Goal: Download file/media

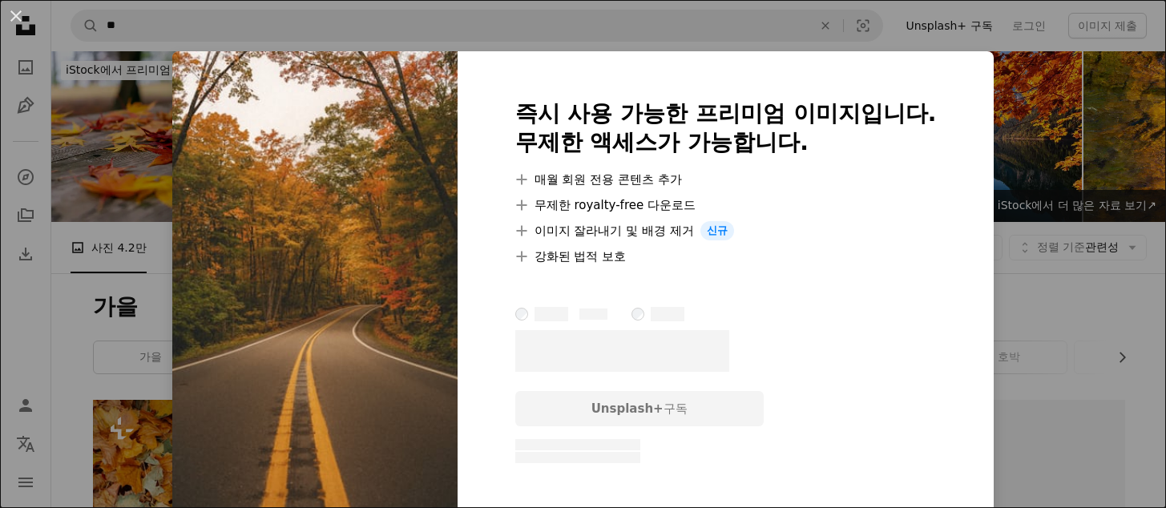
scroll to position [1282, 0]
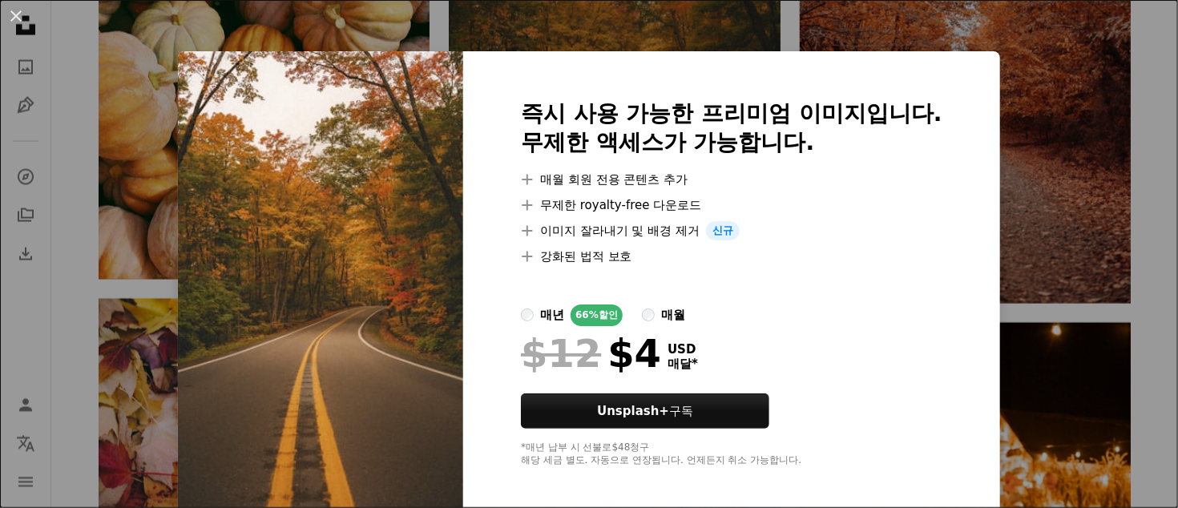
click at [1020, 248] on div "An X shape 즉시 사용 가능한 프리미엄 이미지입니다. 무제한 액세스가 가능합니다. A plus sign 매월 회원 전용 콘텐츠 추가 A…" at bounding box center [589, 254] width 1178 height 508
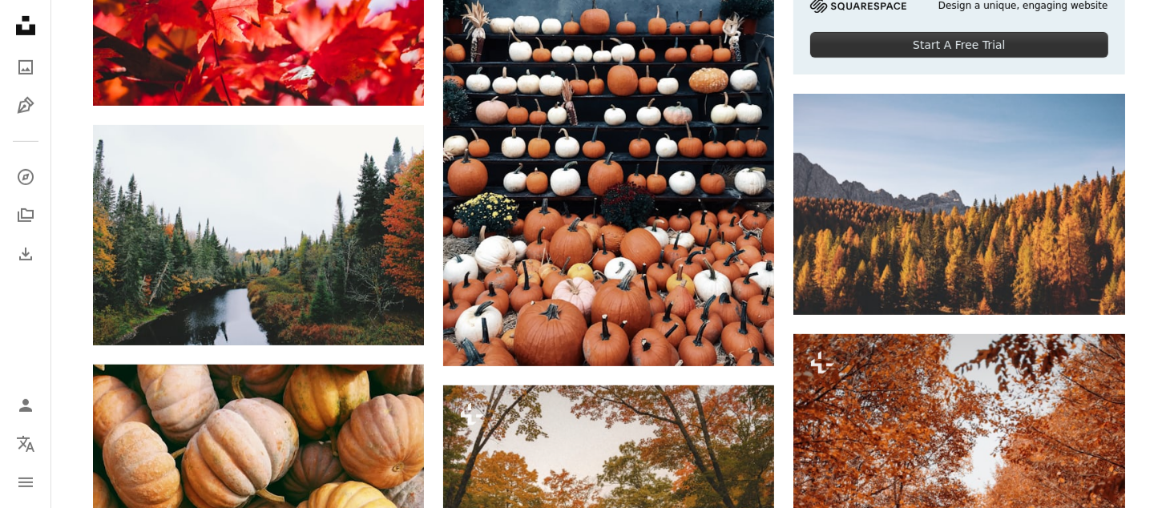
scroll to position [641, 0]
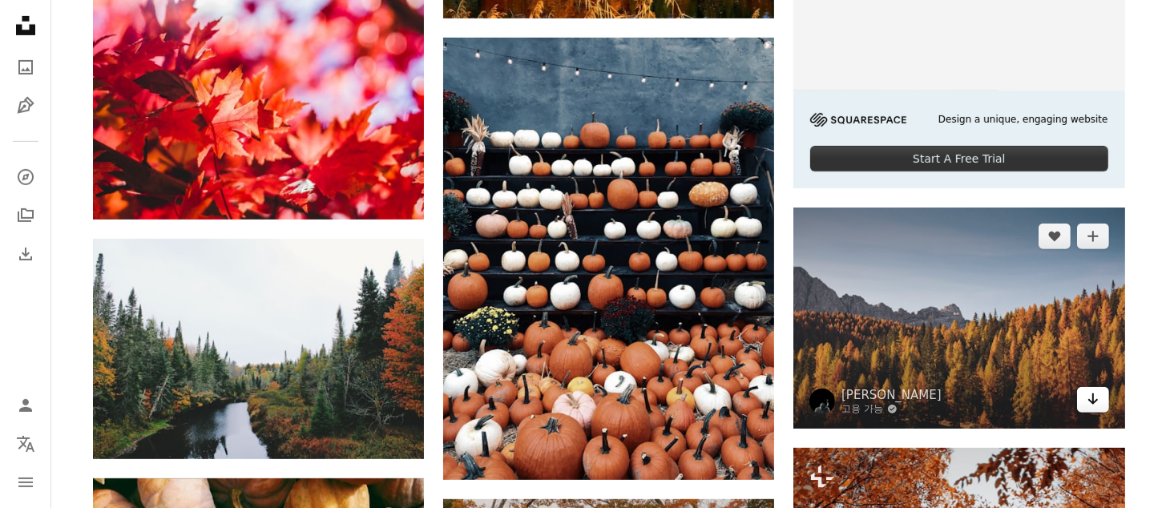
click at [1091, 400] on icon "Arrow pointing down" at bounding box center [1093, 399] width 13 height 19
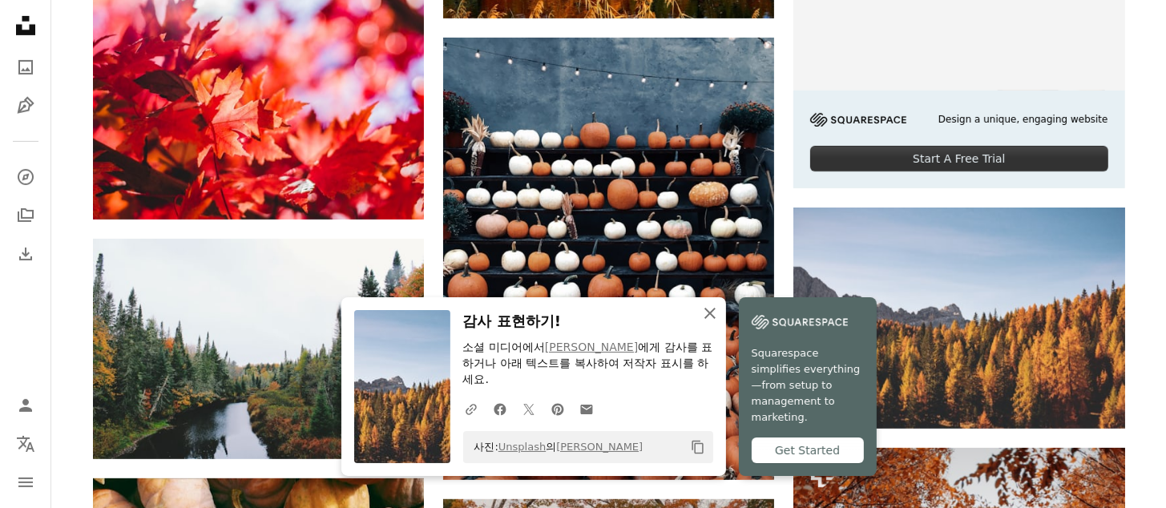
click at [712, 316] on icon "button" at bounding box center [710, 313] width 11 height 11
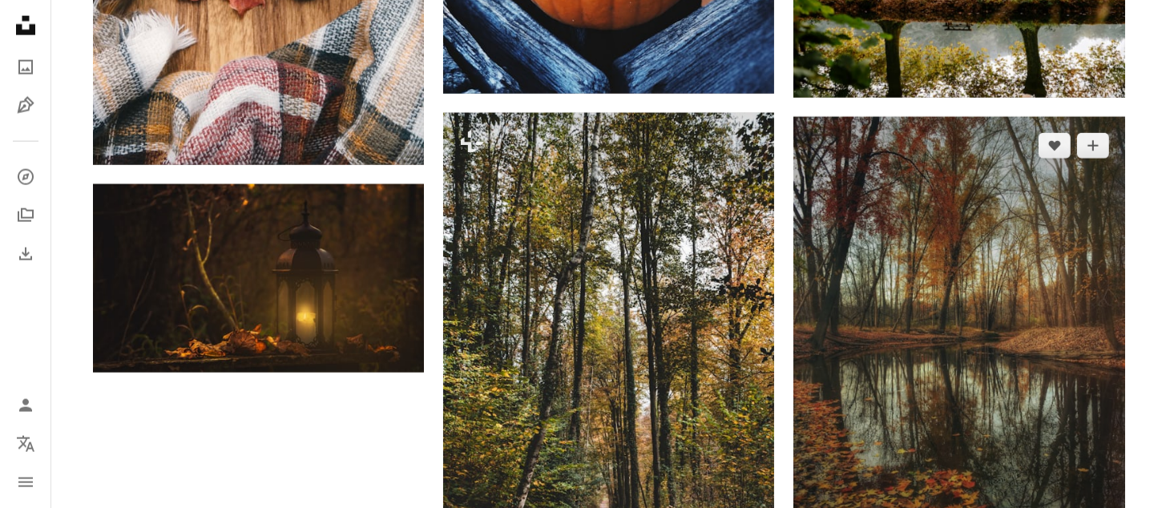
scroll to position [2565, 0]
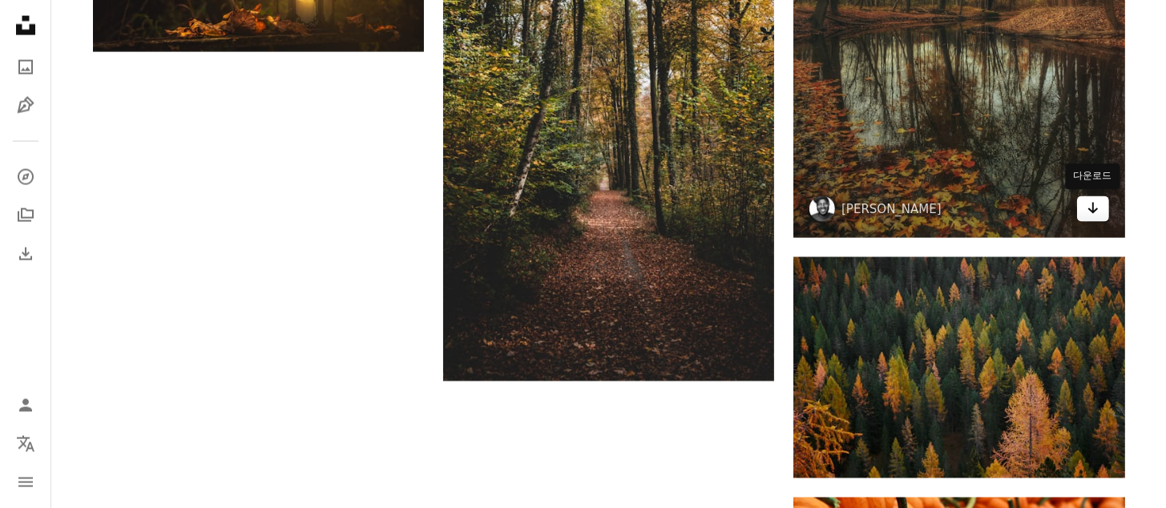
click at [1093, 212] on icon "Arrow pointing down" at bounding box center [1093, 208] width 13 height 19
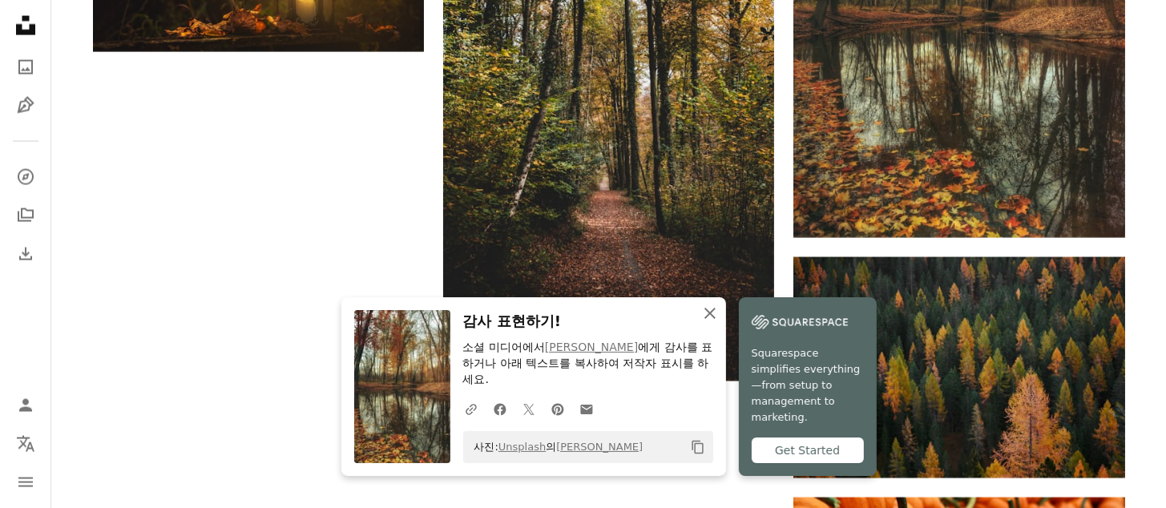
click at [712, 316] on icon "button" at bounding box center [710, 313] width 11 height 11
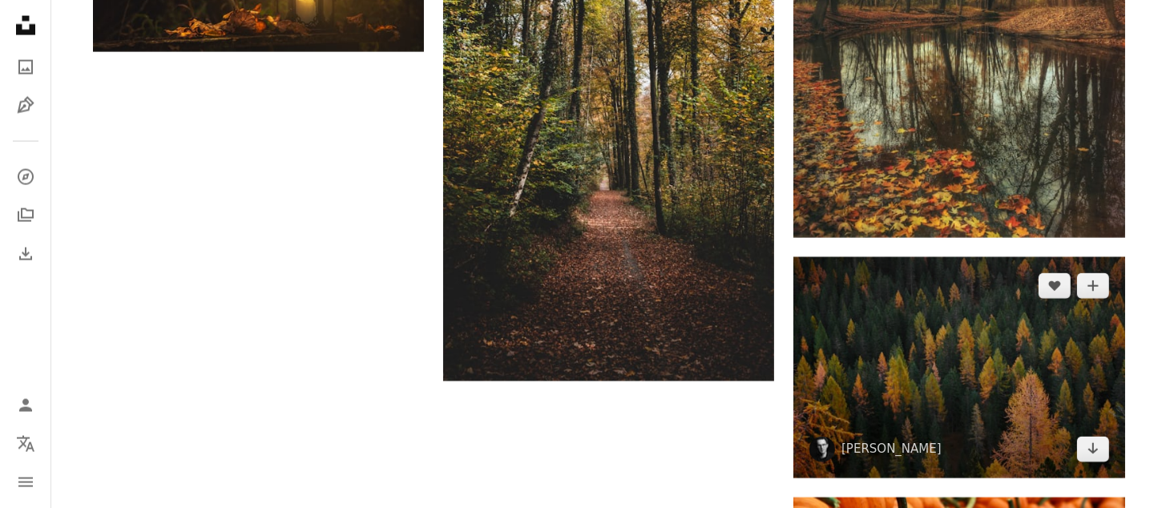
scroll to position [2885, 0]
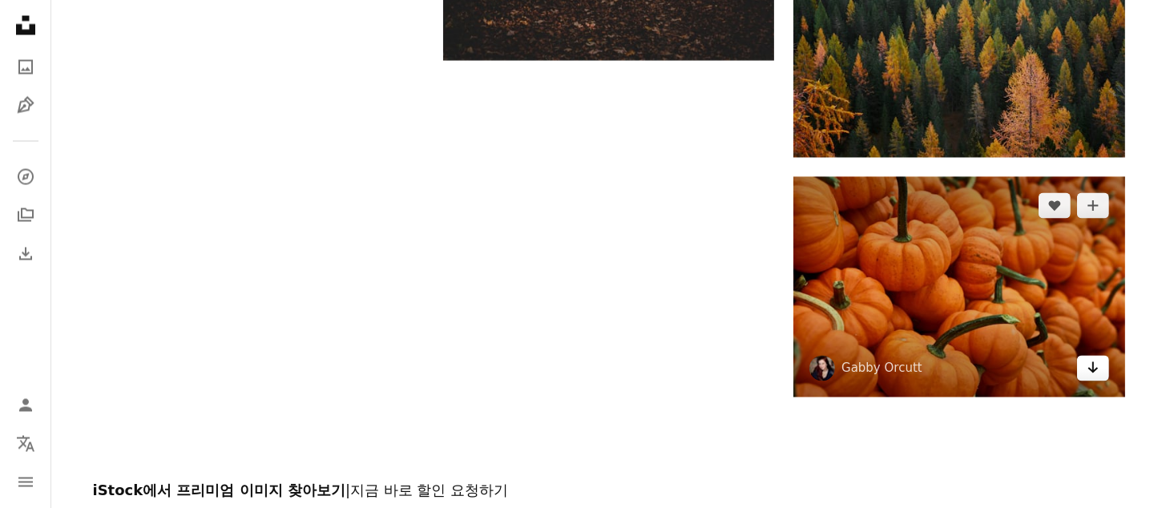
click at [1096, 372] on icon "Arrow pointing down" at bounding box center [1093, 367] width 13 height 19
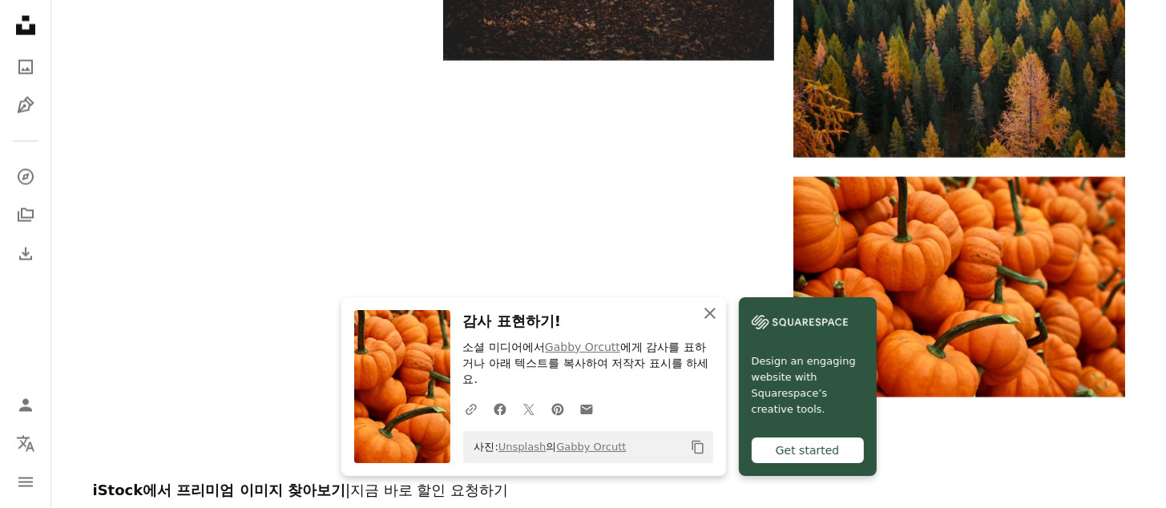
drag, startPoint x: 713, startPoint y: 313, endPoint x: 713, endPoint y: 268, distance: 44.9
click at [709, 317] on icon "An X shape" at bounding box center [710, 313] width 19 height 19
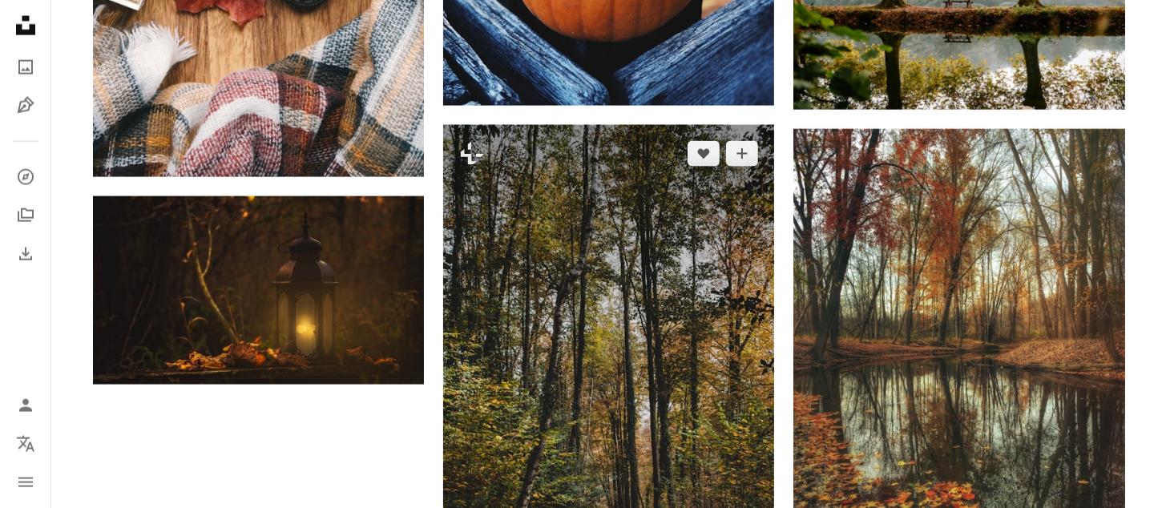
scroll to position [2244, 0]
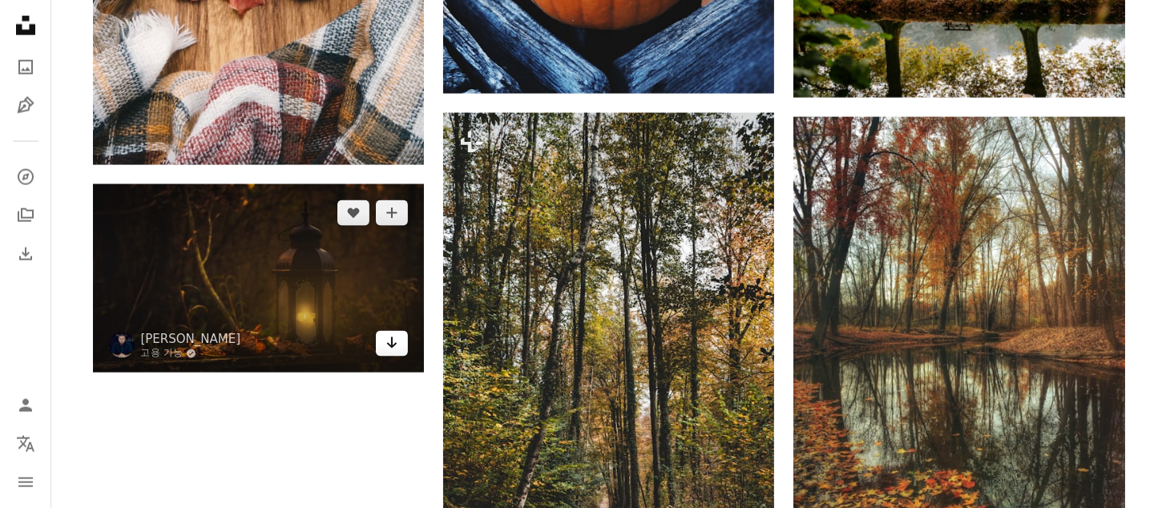
click at [388, 349] on icon "Arrow pointing down" at bounding box center [392, 342] width 13 height 19
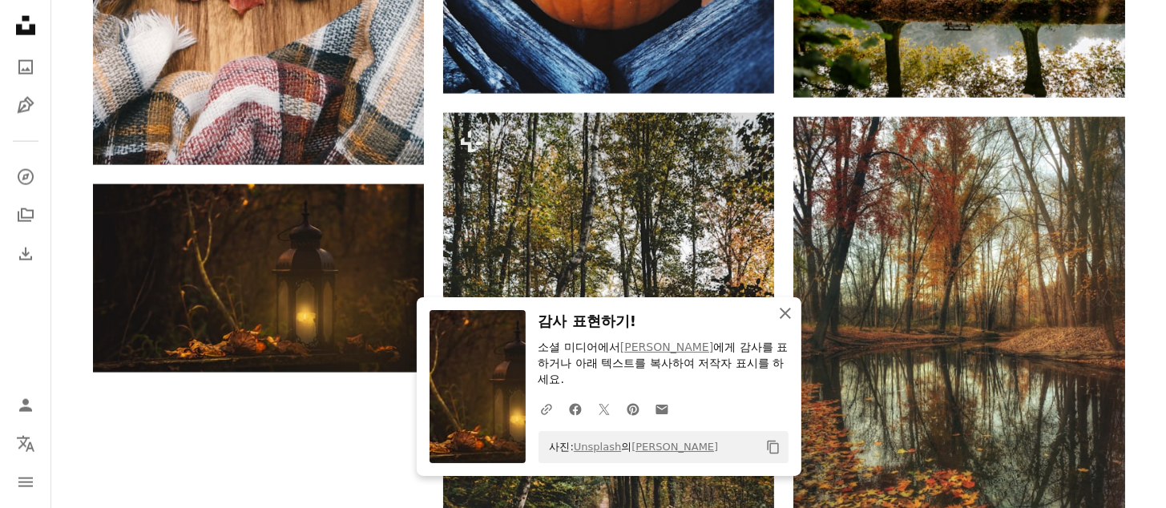
click at [789, 315] on icon "An X shape" at bounding box center [785, 313] width 19 height 19
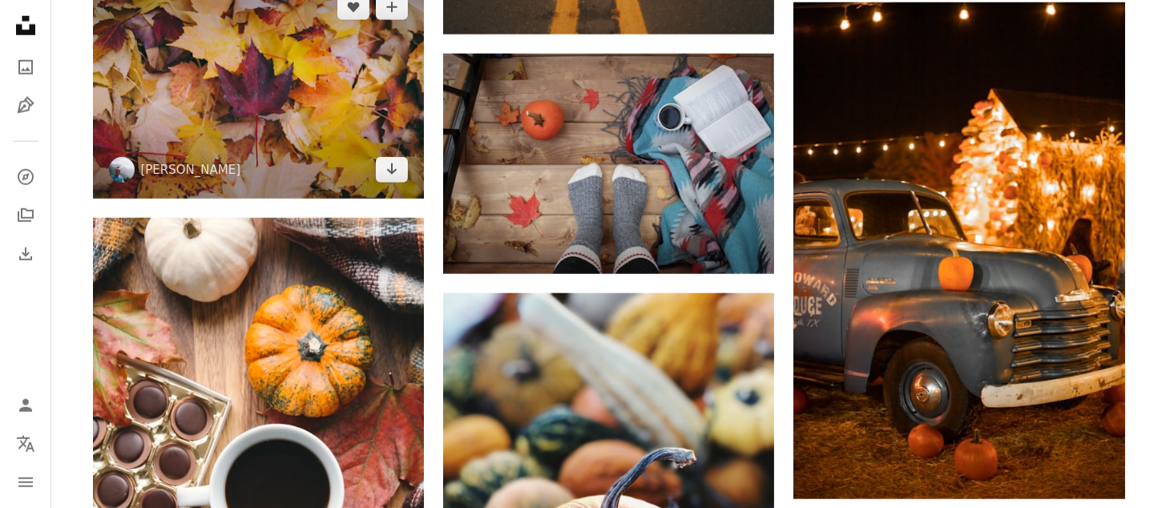
scroll to position [1282, 0]
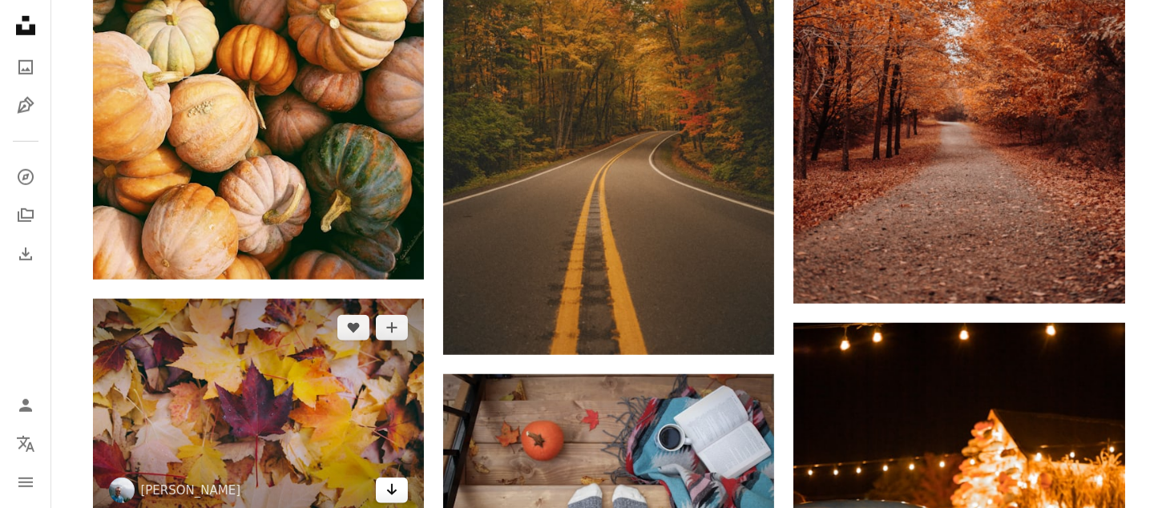
click at [389, 498] on icon "Arrow pointing down" at bounding box center [392, 489] width 13 height 19
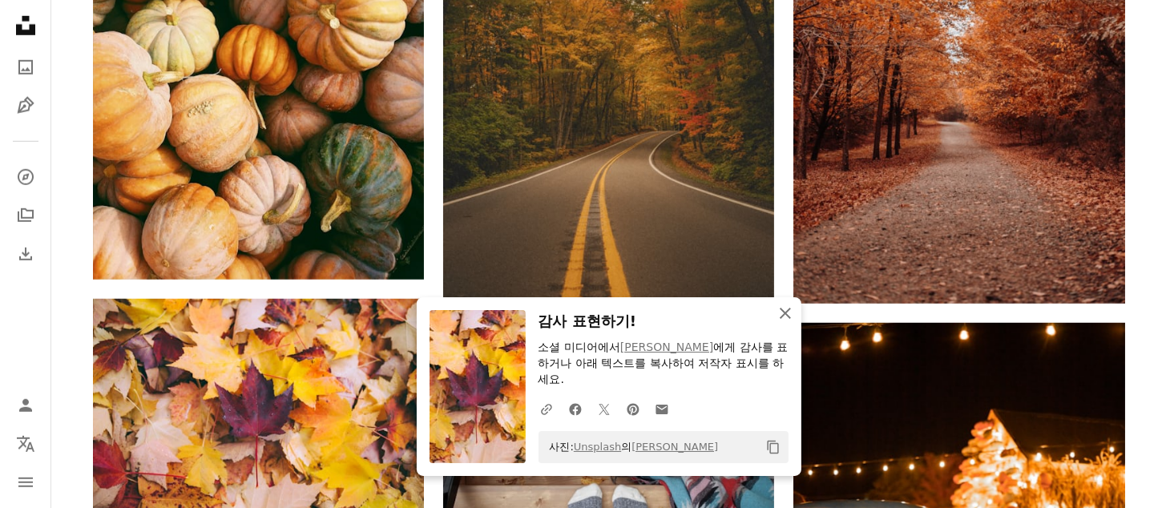
click at [789, 313] on icon "An X shape" at bounding box center [785, 313] width 19 height 19
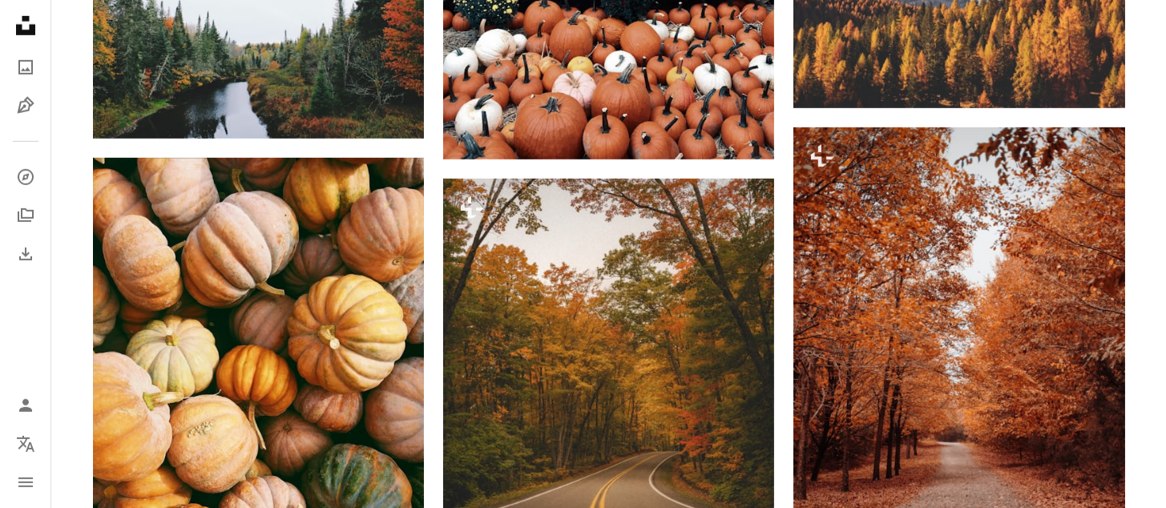
scroll to position [641, 0]
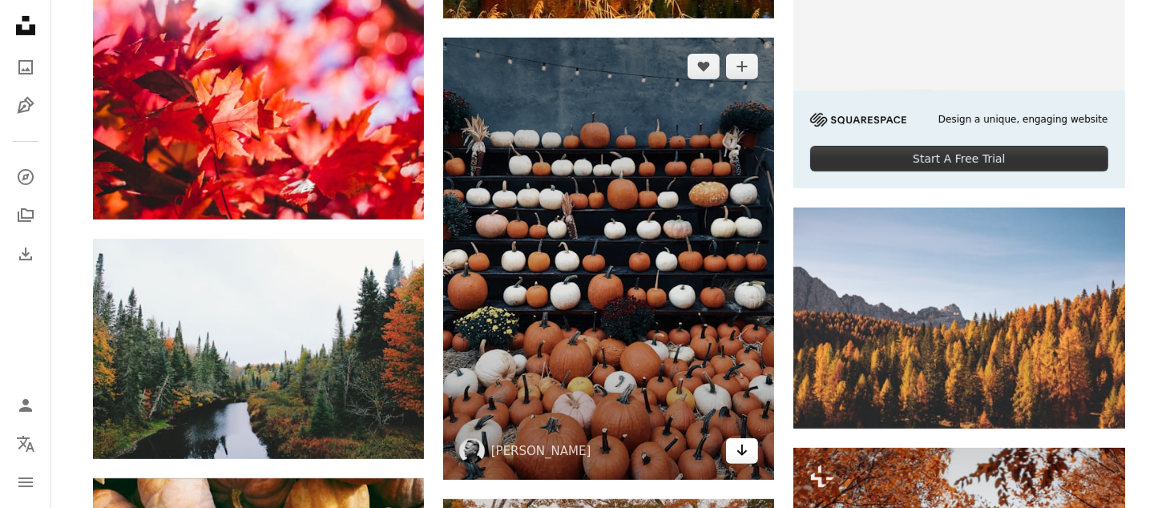
click at [741, 448] on icon "Arrow pointing down" at bounding box center [742, 450] width 13 height 19
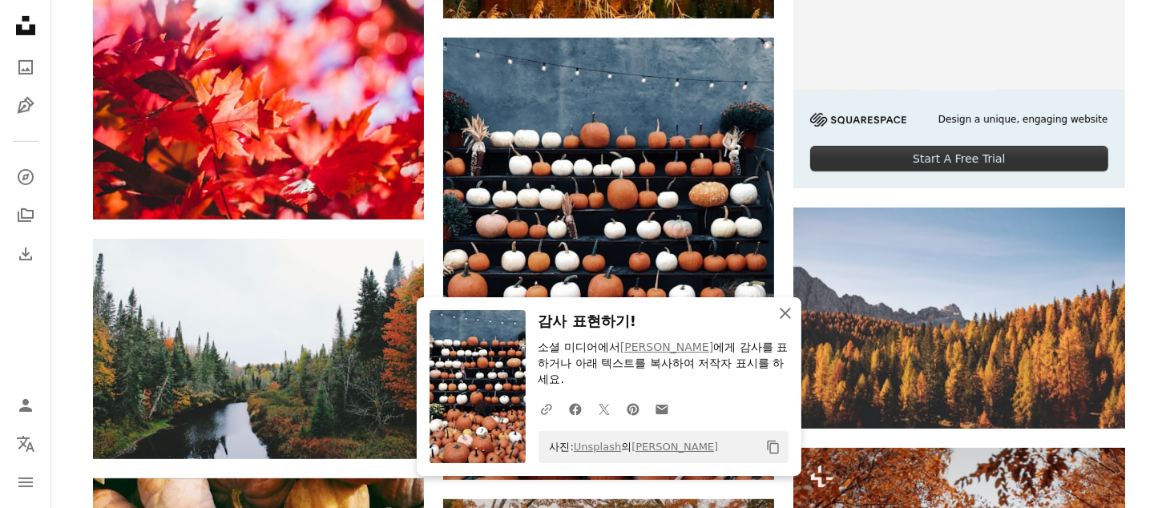
click at [789, 323] on icon "An X shape" at bounding box center [785, 313] width 19 height 19
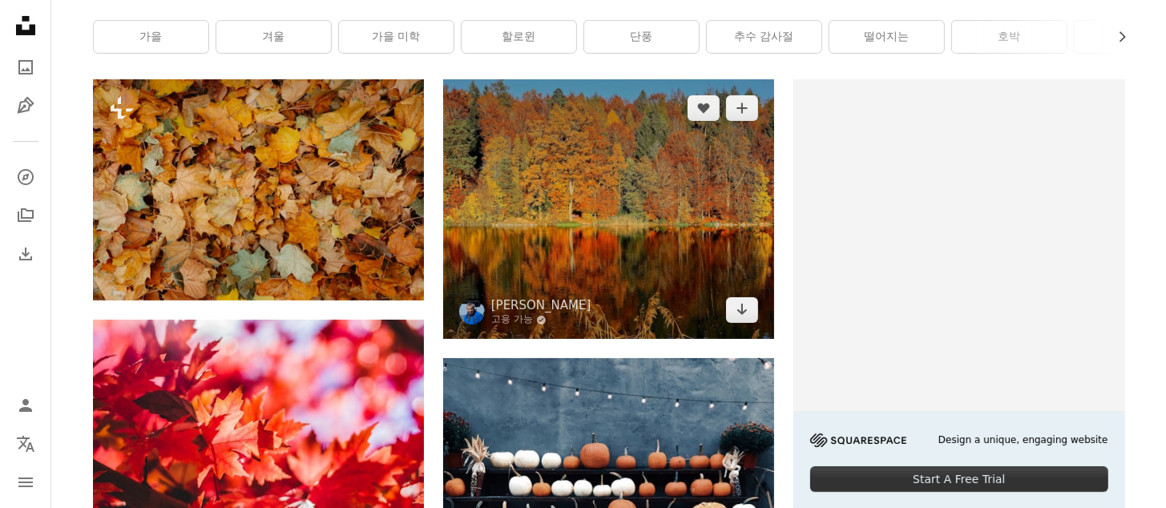
scroll to position [0, 0]
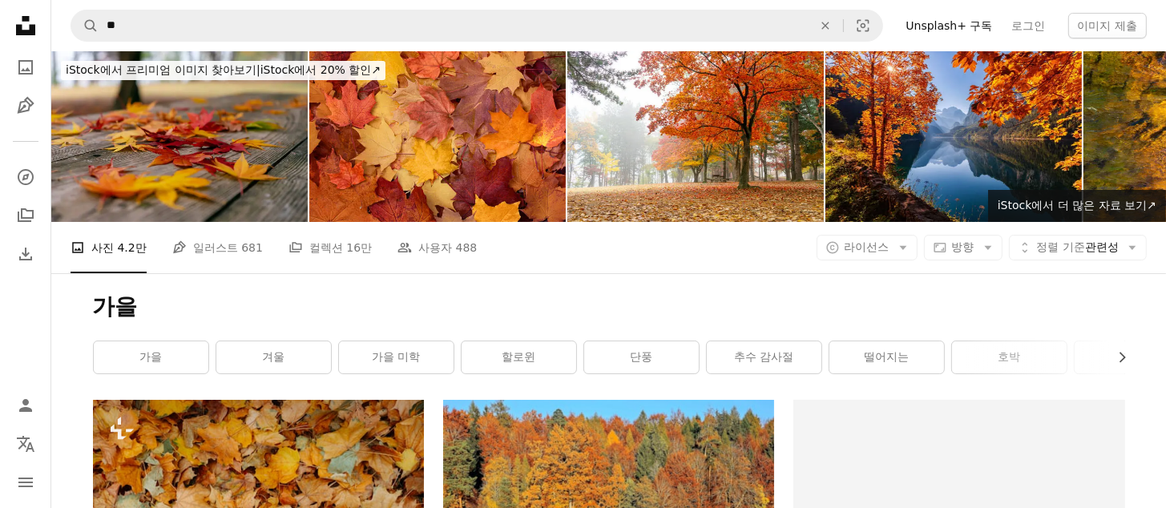
drag, startPoint x: 625, startPoint y: 359, endPoint x: 571, endPoint y: 377, distance: 57.3
click at [625, 359] on link "단풍" at bounding box center [641, 357] width 115 height 32
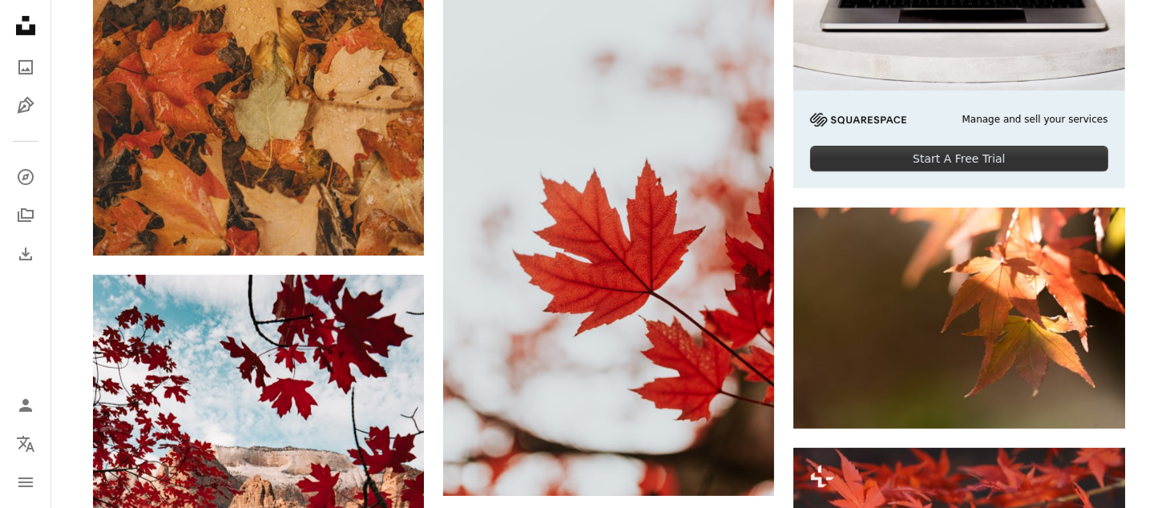
scroll to position [962, 0]
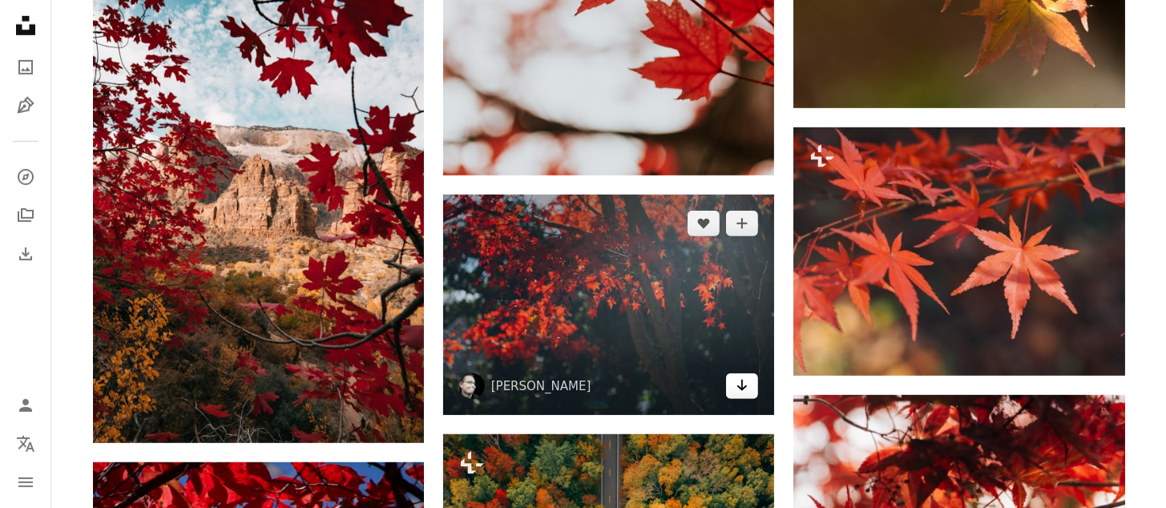
click at [745, 390] on icon "Arrow pointing down" at bounding box center [742, 385] width 13 height 19
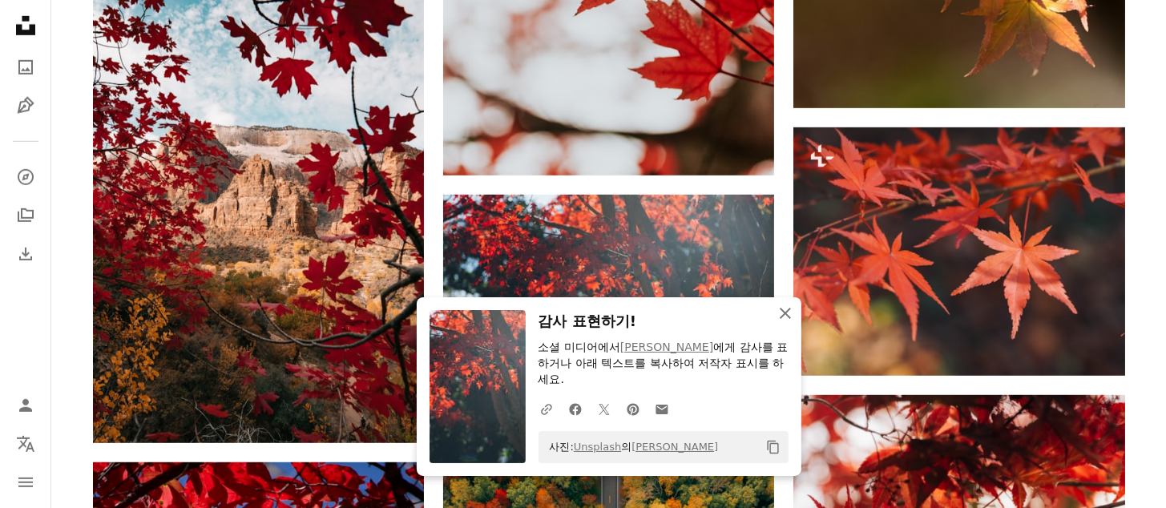
click at [789, 321] on icon "An X shape" at bounding box center [785, 313] width 19 height 19
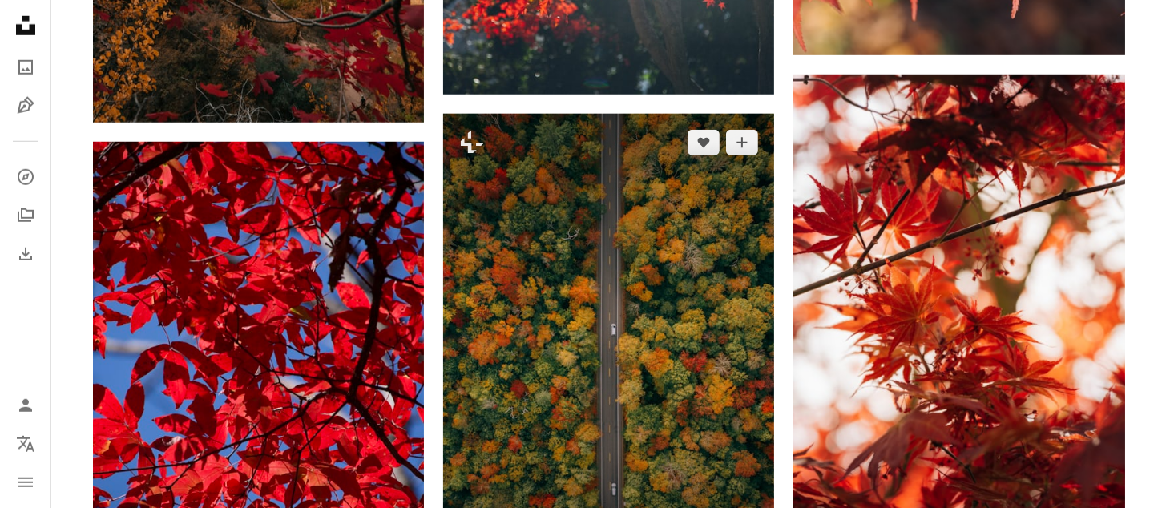
scroll to position [1603, 0]
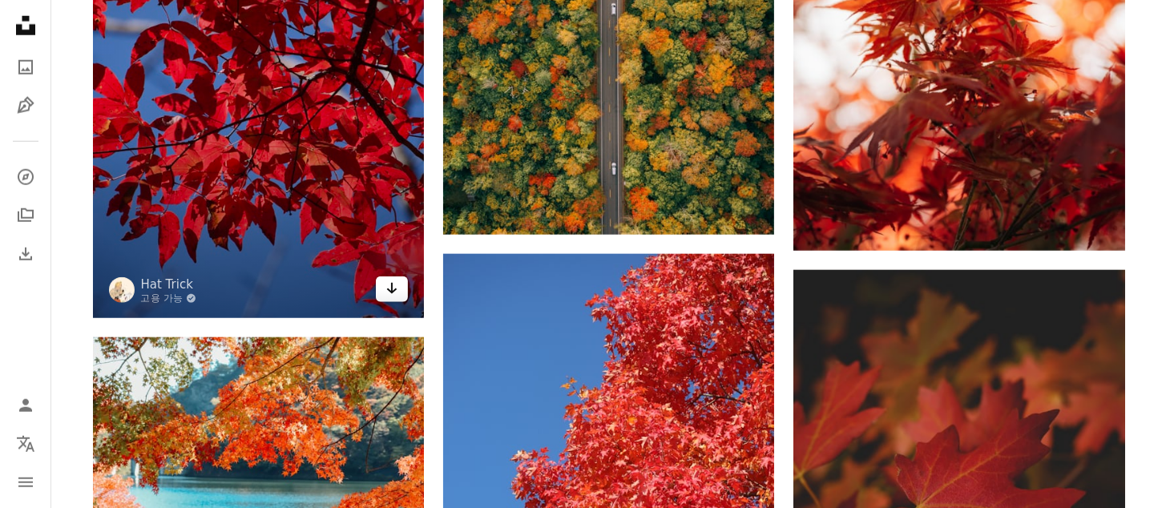
click at [394, 295] on icon "Arrow pointing down" at bounding box center [392, 288] width 13 height 19
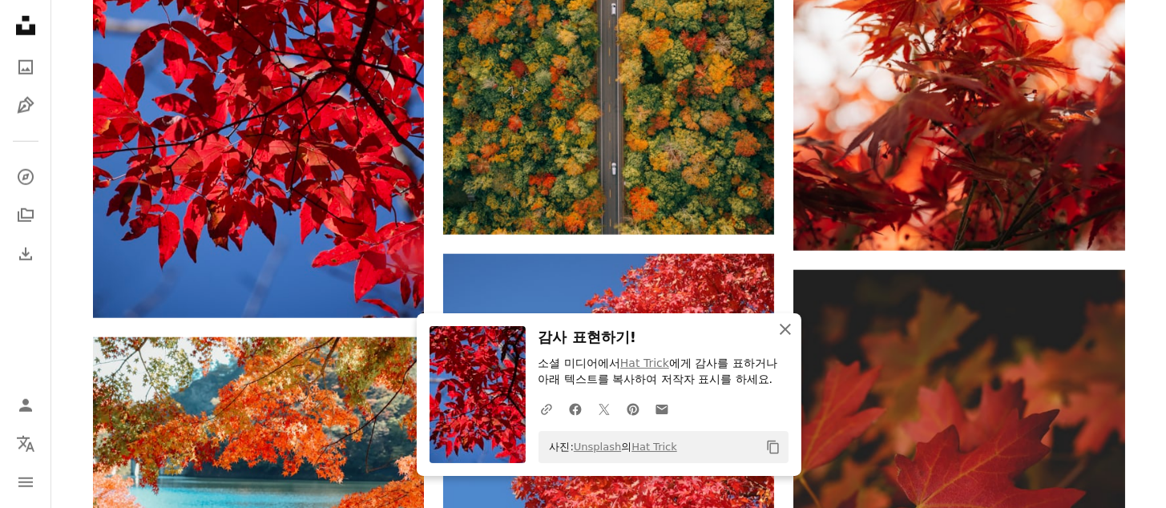
click at [783, 335] on icon "An X shape" at bounding box center [785, 329] width 19 height 19
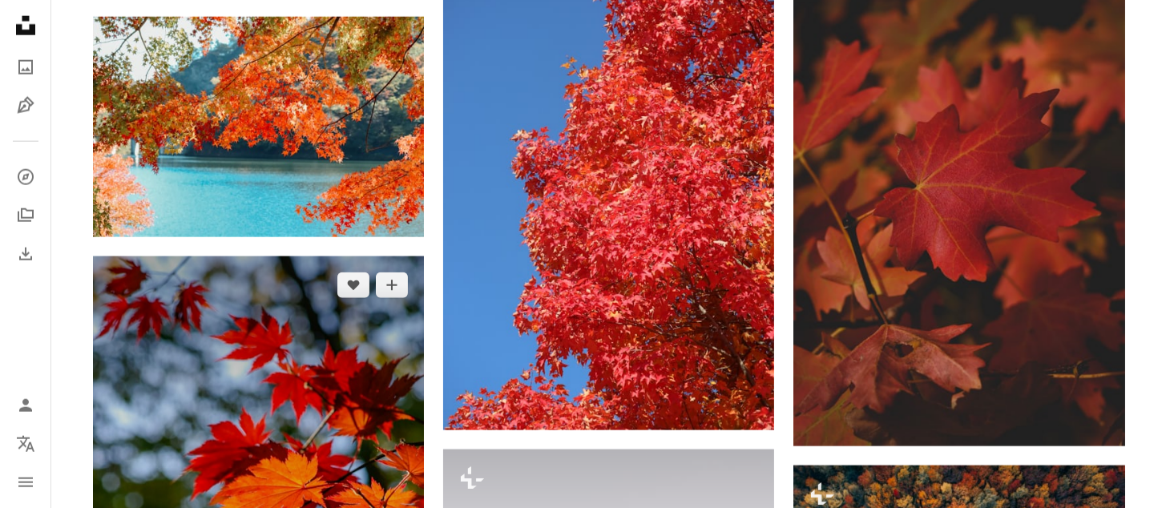
scroll to position [2244, 0]
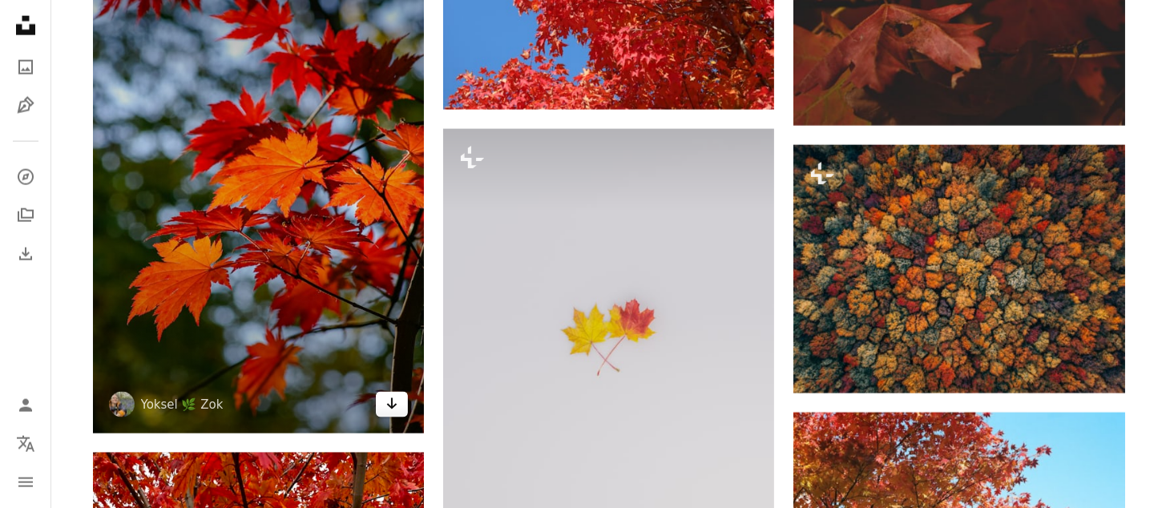
click at [390, 407] on icon "다운로드" at bounding box center [392, 403] width 10 height 11
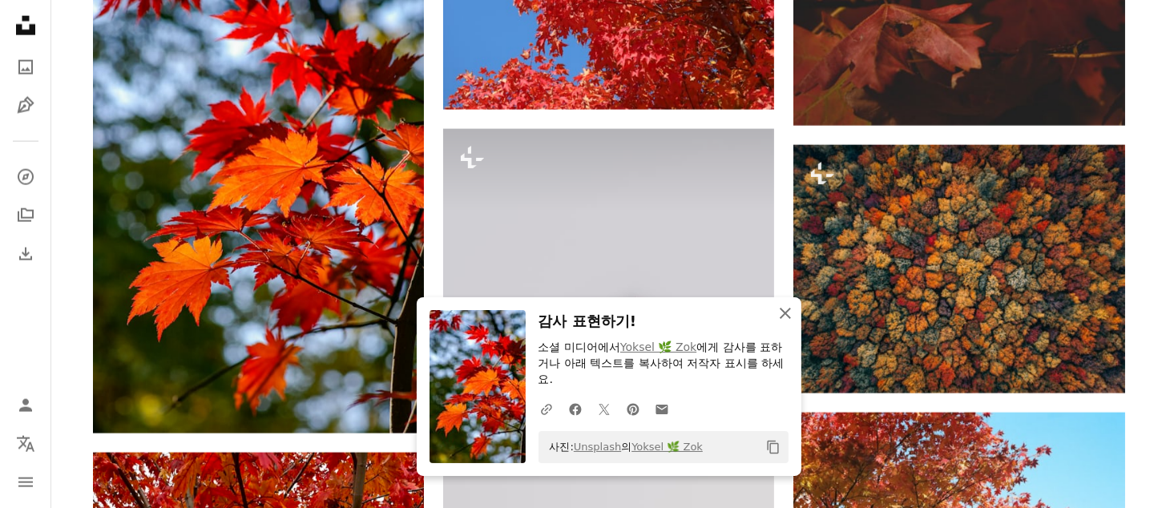
click at [785, 318] on icon "An X shape" at bounding box center [785, 313] width 19 height 19
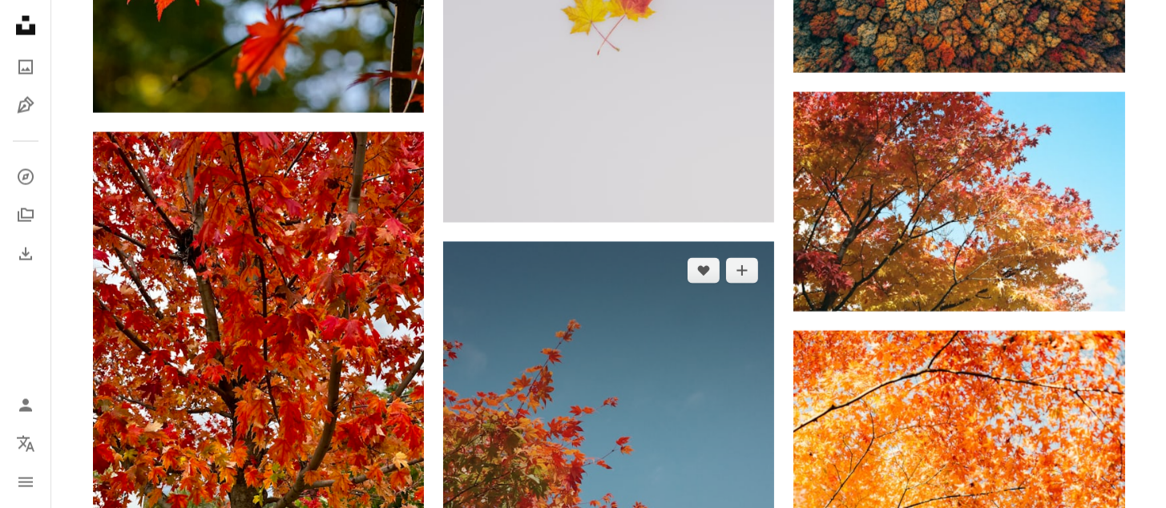
scroll to position [2885, 0]
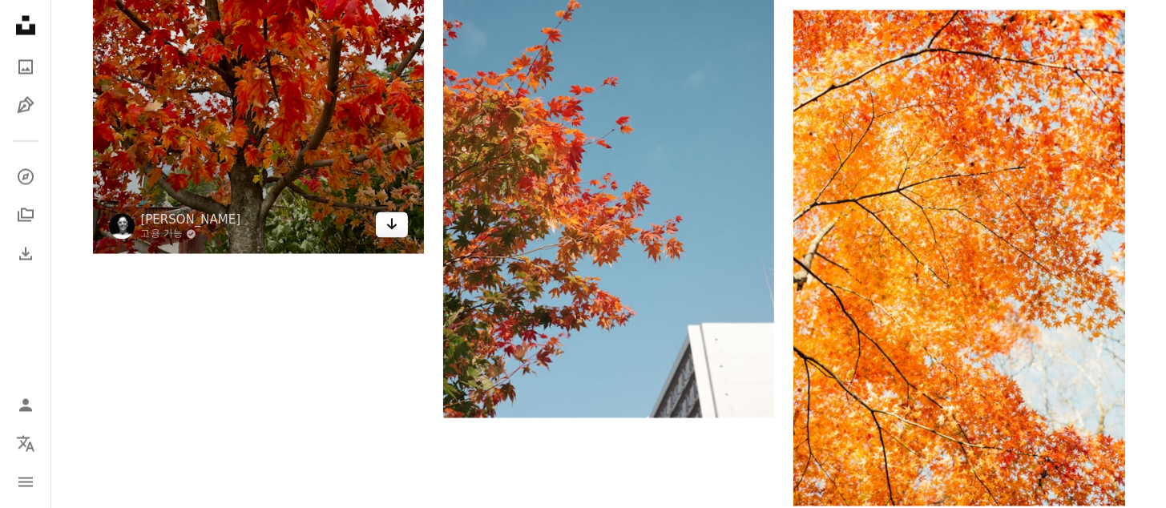
click at [401, 223] on link "Arrow pointing down" at bounding box center [392, 225] width 32 height 26
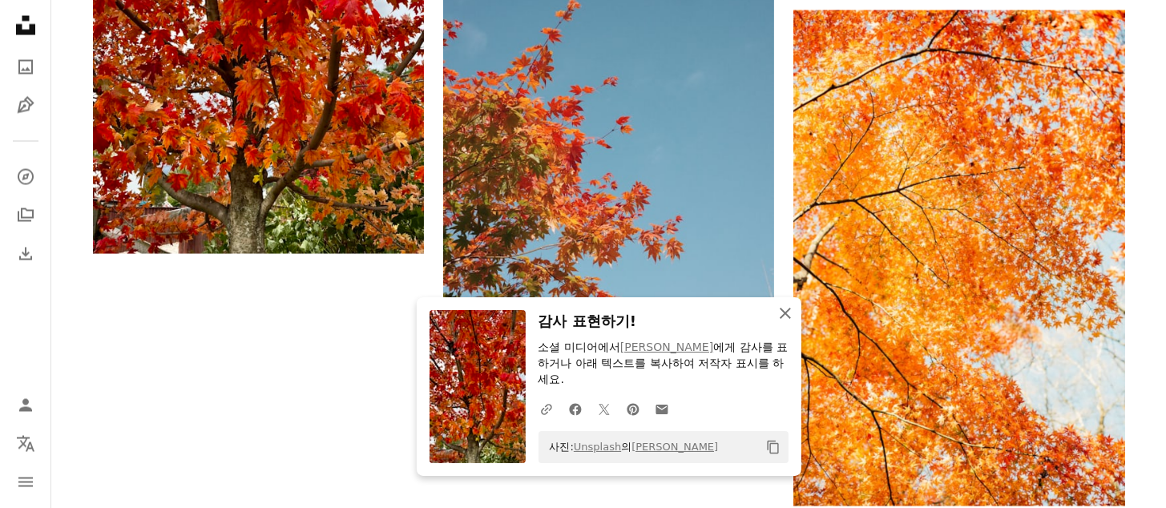
click at [783, 316] on icon "button" at bounding box center [785, 313] width 11 height 11
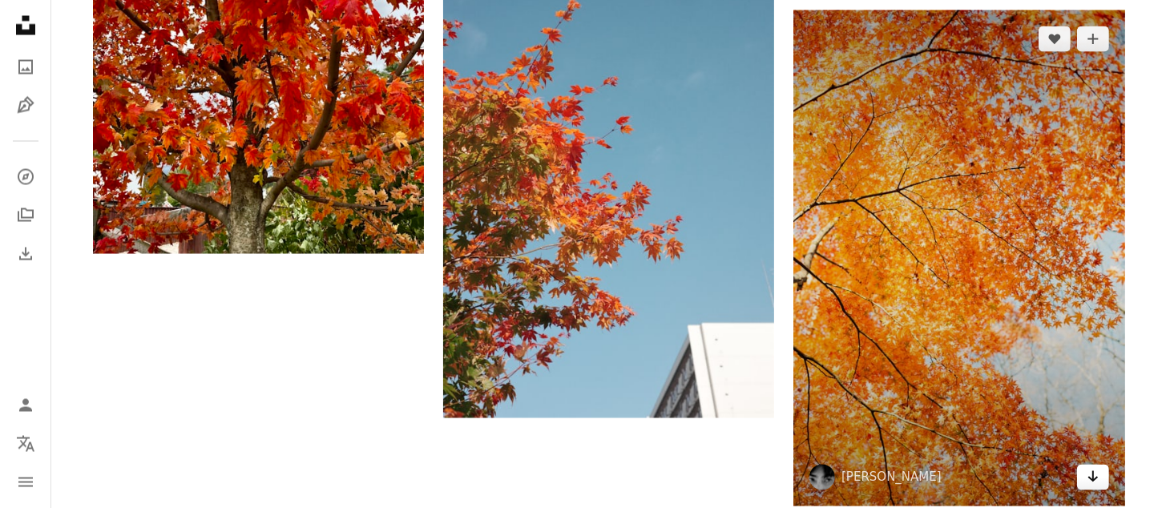
click at [1087, 478] on icon "Arrow pointing down" at bounding box center [1093, 476] width 13 height 19
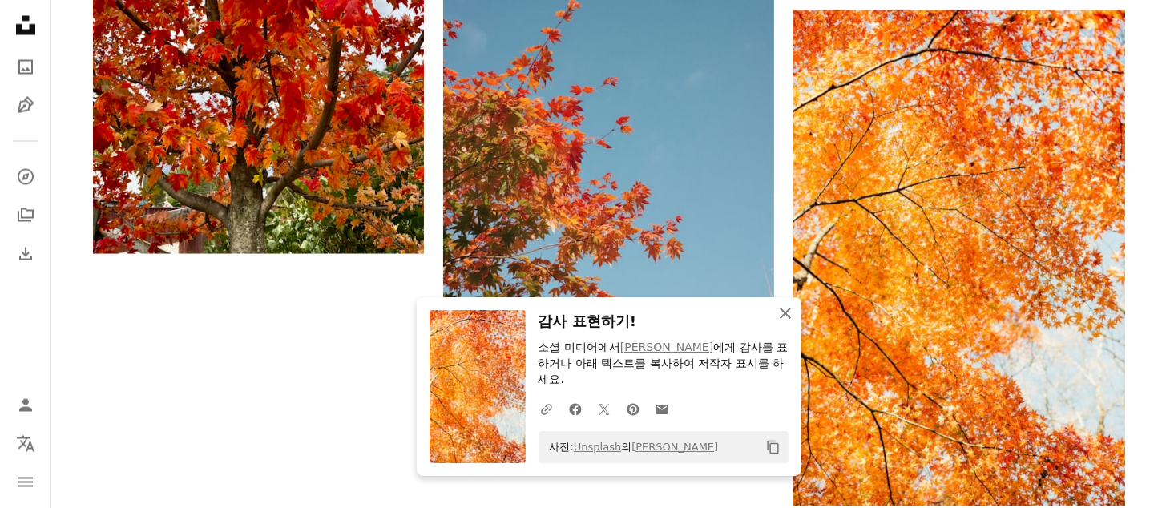
click at [785, 316] on icon "An X shape" at bounding box center [785, 313] width 19 height 19
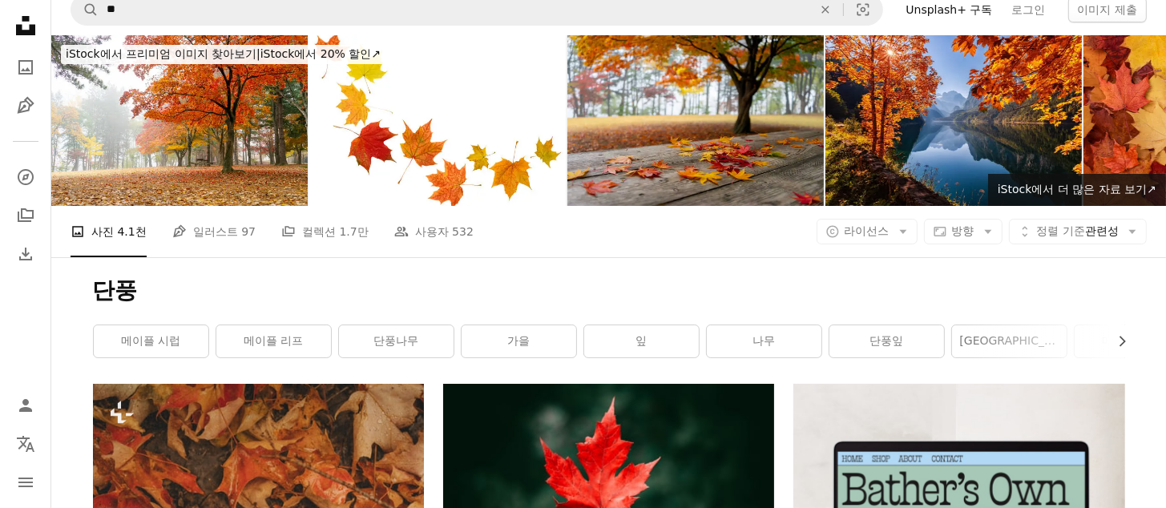
scroll to position [0, 0]
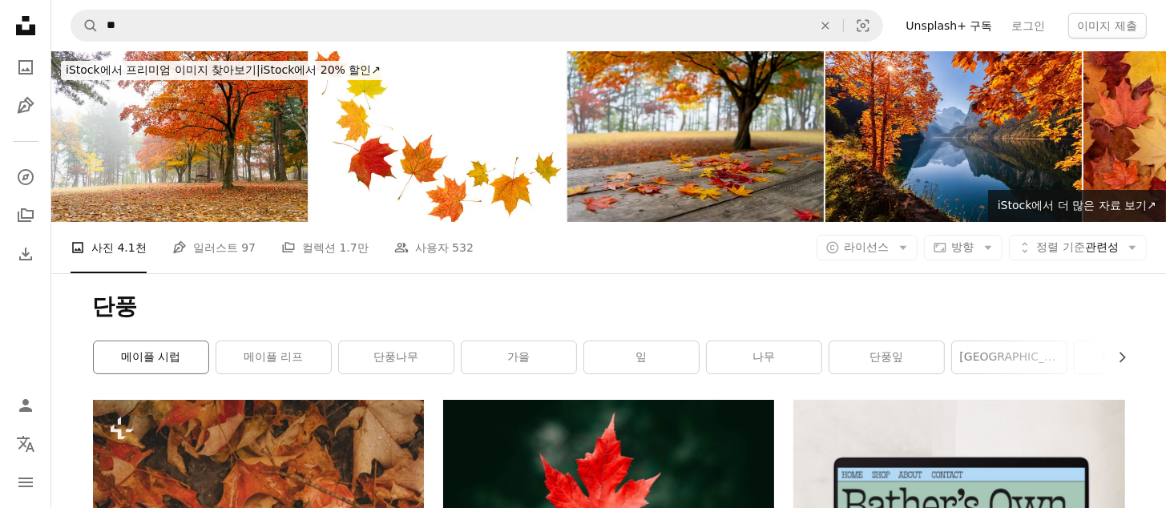
click at [171, 357] on link "메이플 시럽" at bounding box center [151, 357] width 115 height 32
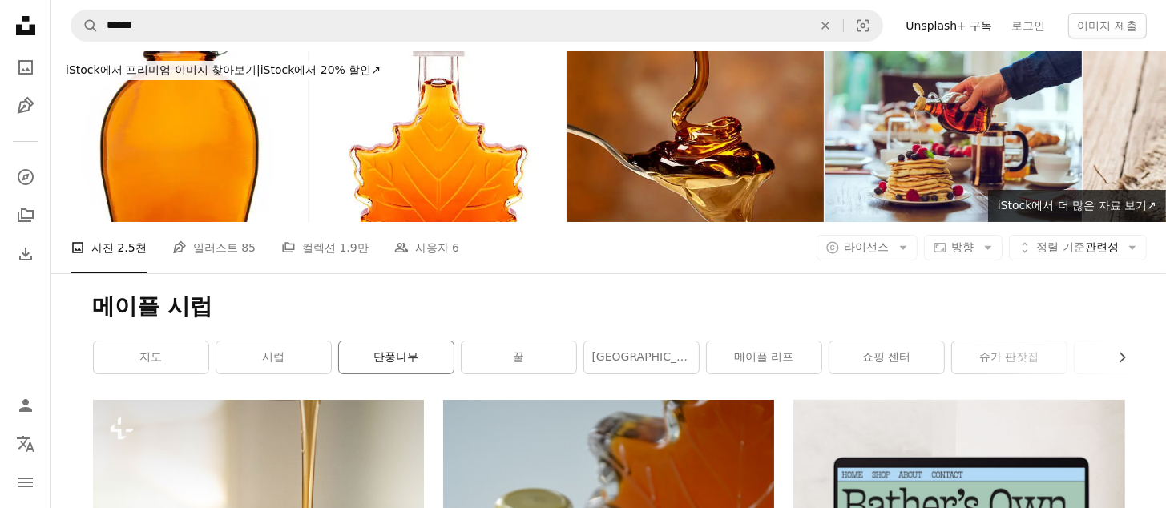
click at [406, 363] on link "단풍나무" at bounding box center [396, 357] width 115 height 32
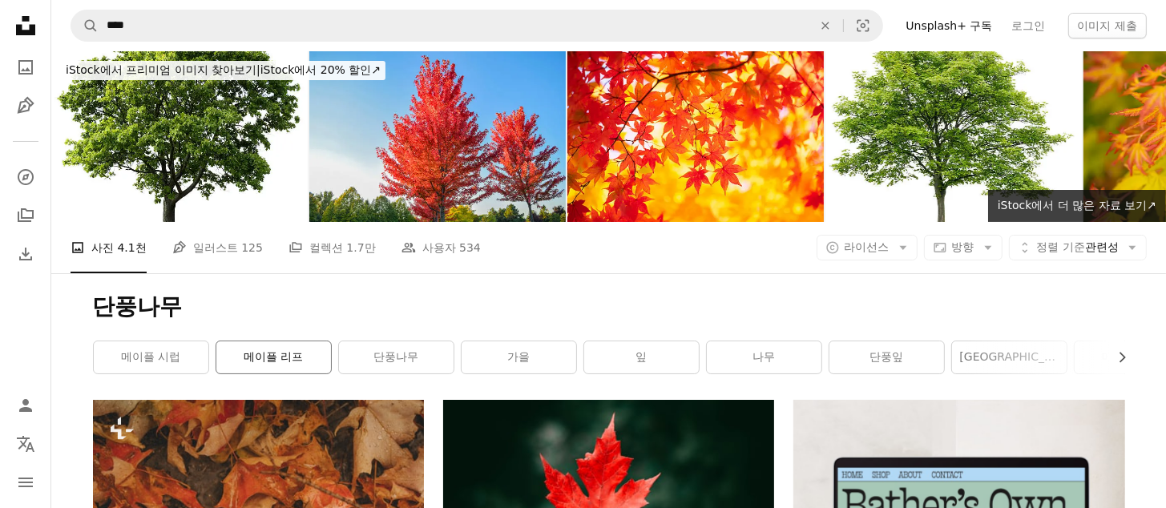
click at [304, 365] on link "메이플 리프" at bounding box center [273, 357] width 115 height 32
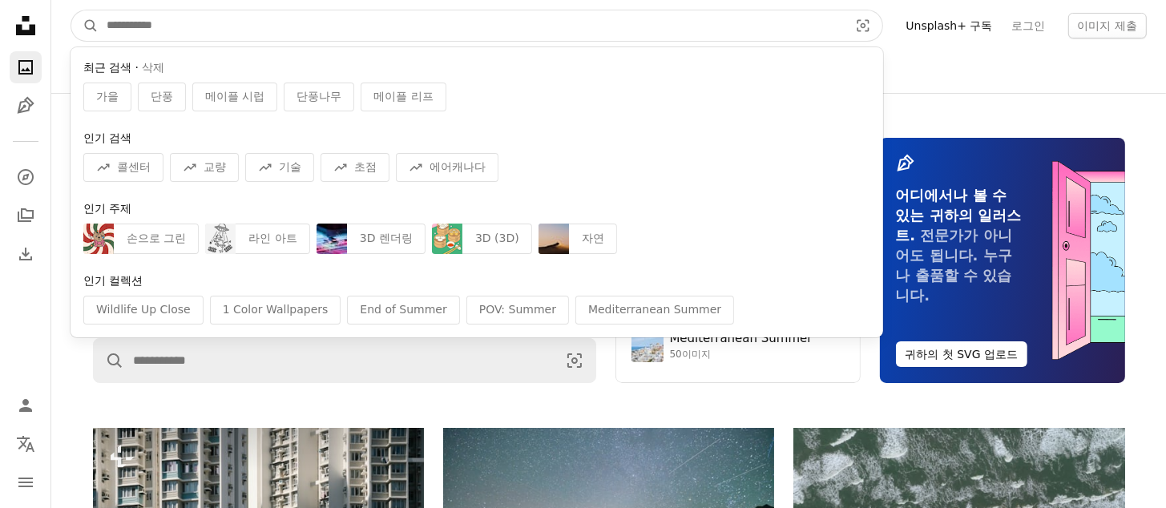
click at [159, 26] on input "사이트 전체에서 이미지 찾기" at bounding box center [471, 25] width 745 height 30
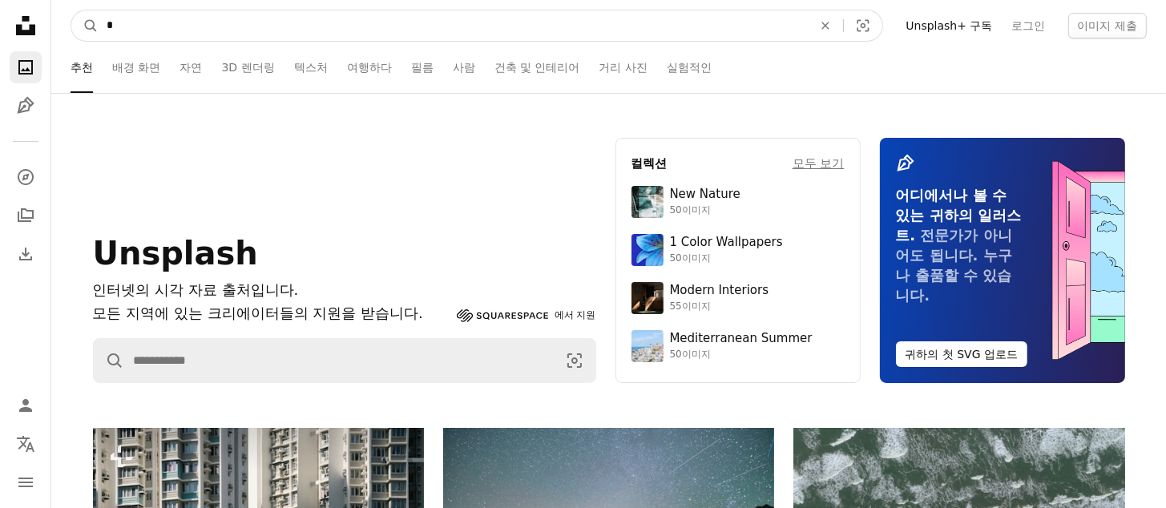
type input "**"
click button "A magnifying glass" at bounding box center [84, 25] width 27 height 30
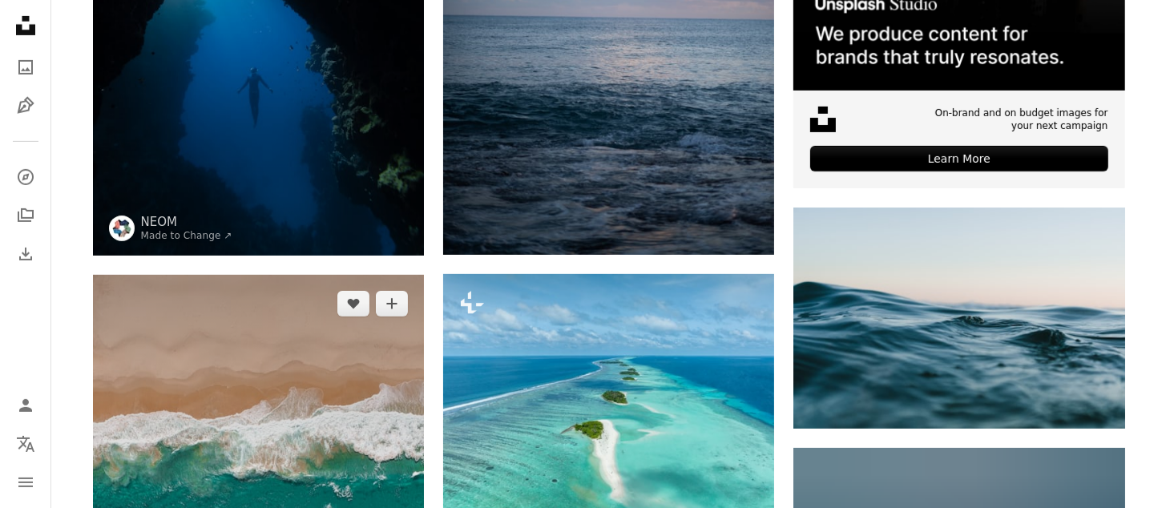
scroll to position [962, 0]
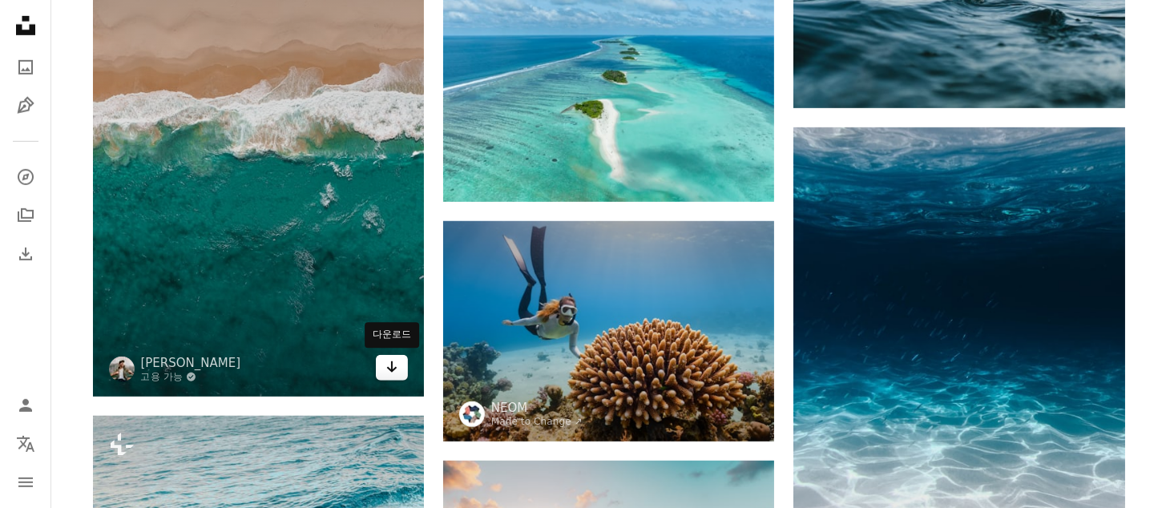
click at [392, 363] on icon "다운로드" at bounding box center [392, 366] width 10 height 11
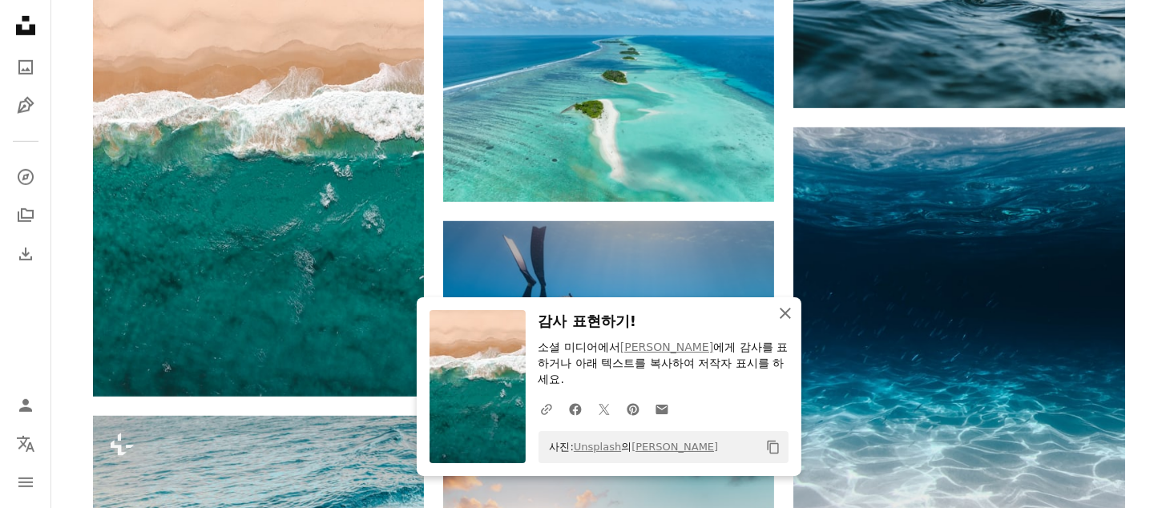
click at [789, 317] on icon "An X shape" at bounding box center [785, 313] width 19 height 19
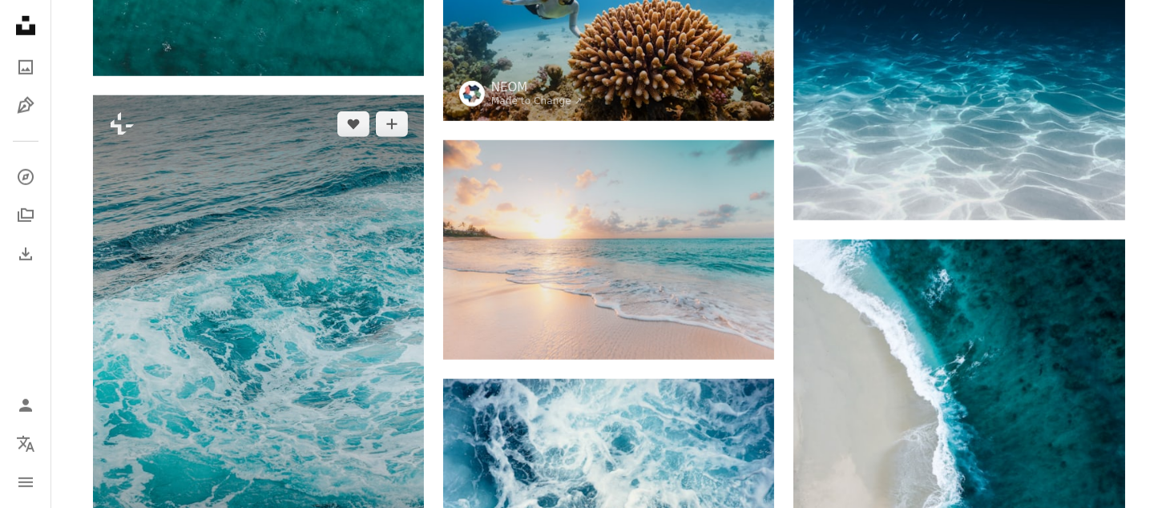
scroll to position [1603, 0]
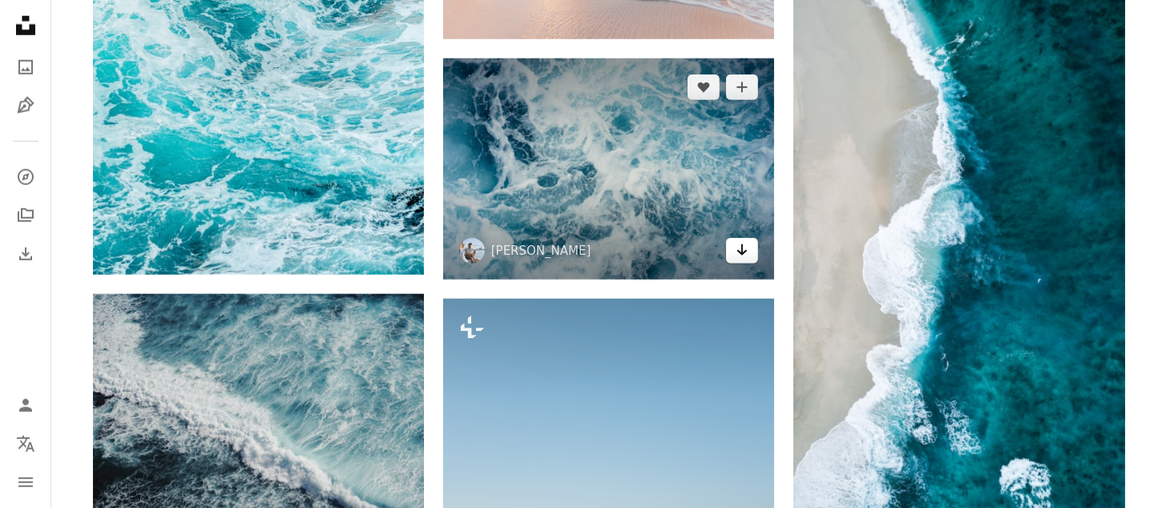
click at [742, 257] on icon "Arrow pointing down" at bounding box center [742, 249] width 13 height 19
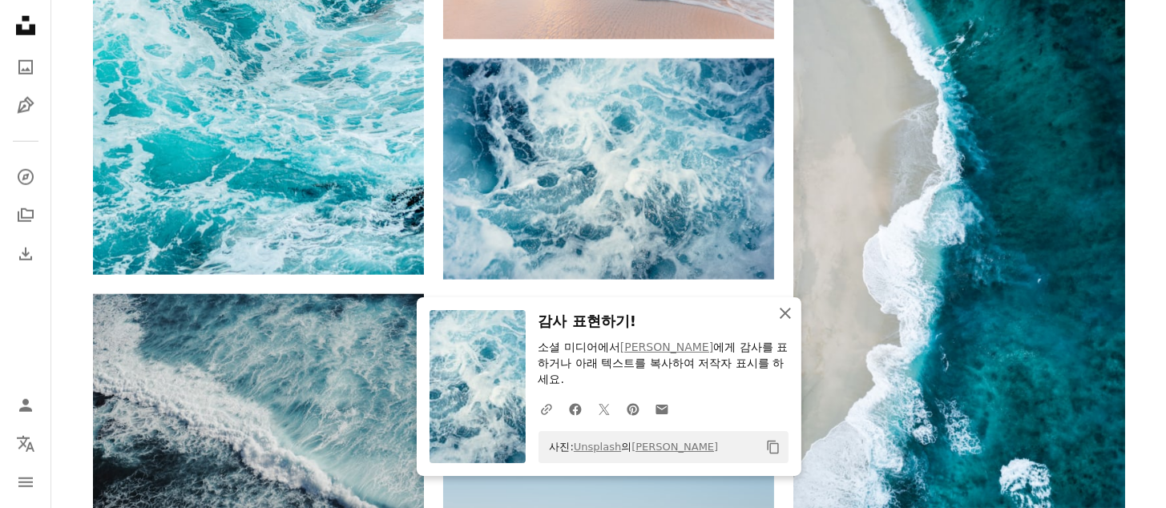
click at [784, 315] on icon "button" at bounding box center [785, 313] width 11 height 11
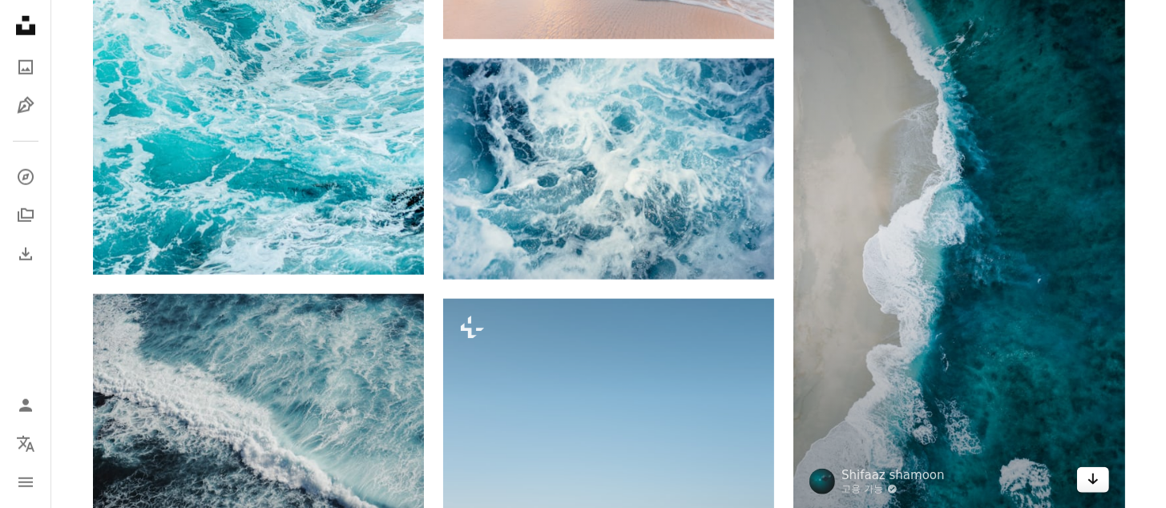
click at [1091, 487] on icon "Arrow pointing down" at bounding box center [1093, 479] width 13 height 19
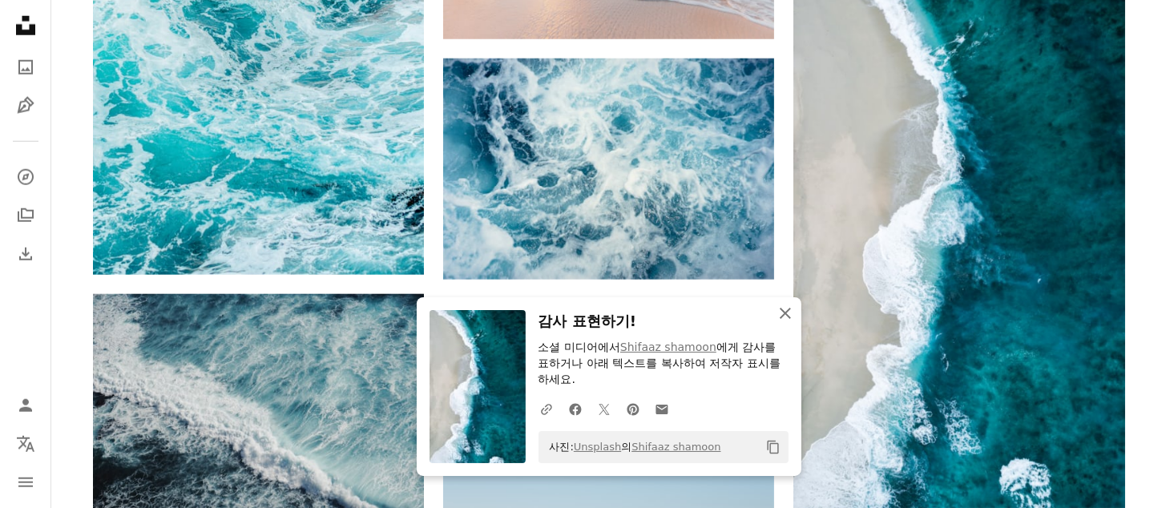
click at [785, 315] on icon "button" at bounding box center [785, 313] width 11 height 11
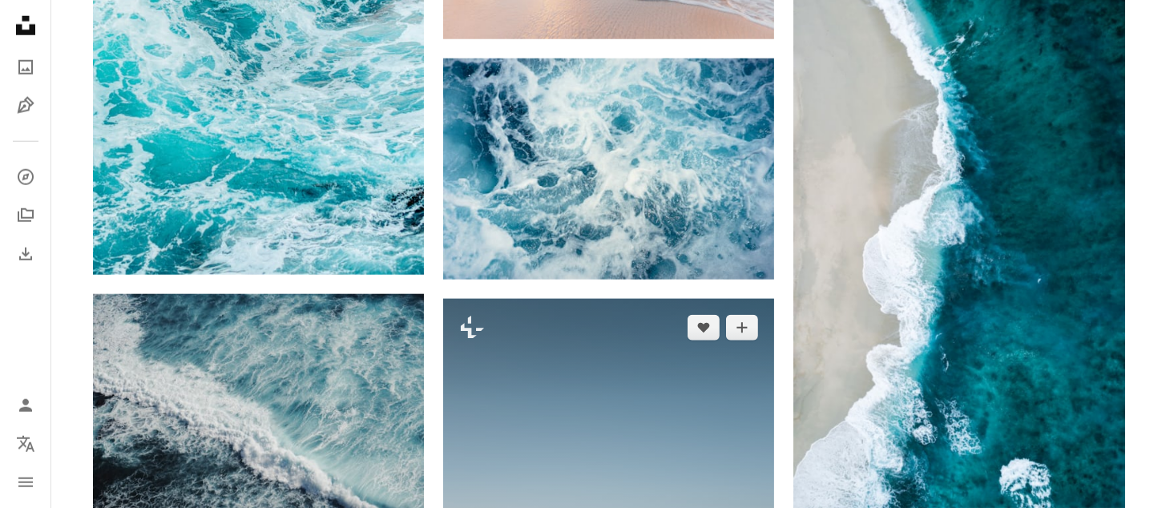
scroll to position [1924, 0]
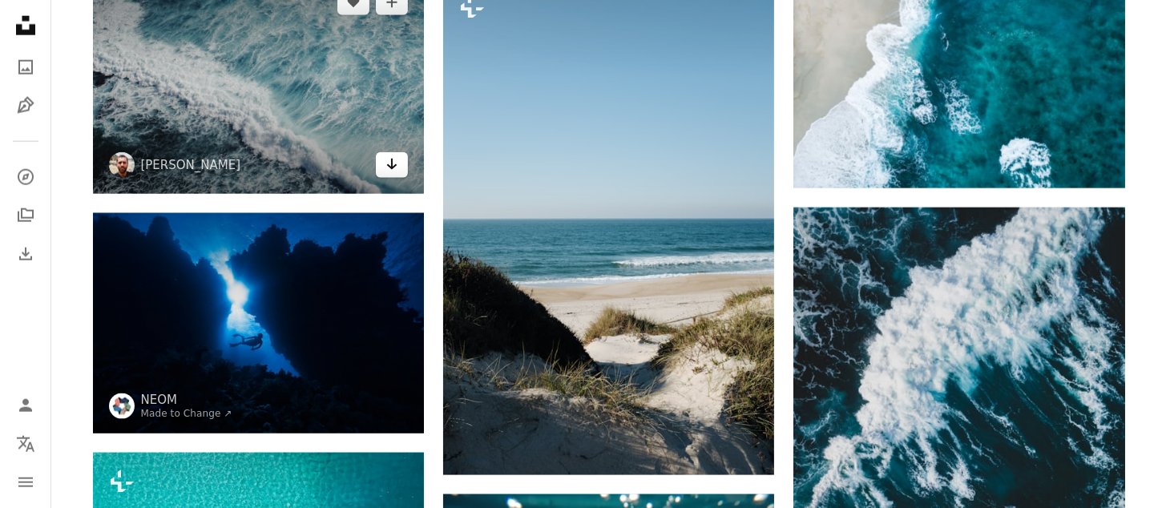
click at [388, 166] on icon "Arrow pointing down" at bounding box center [392, 164] width 13 height 19
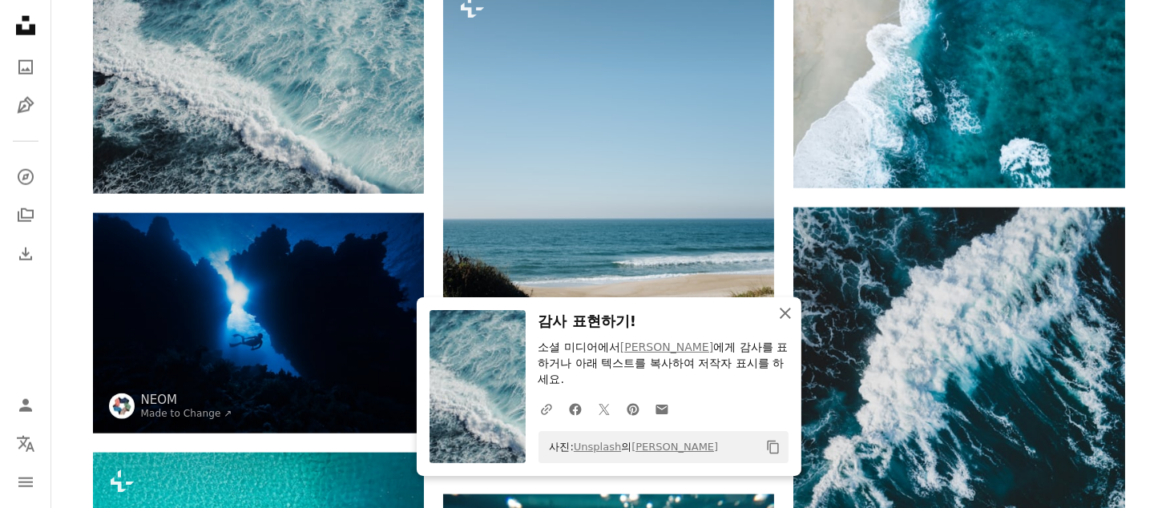
click at [791, 315] on icon "An X shape" at bounding box center [785, 313] width 19 height 19
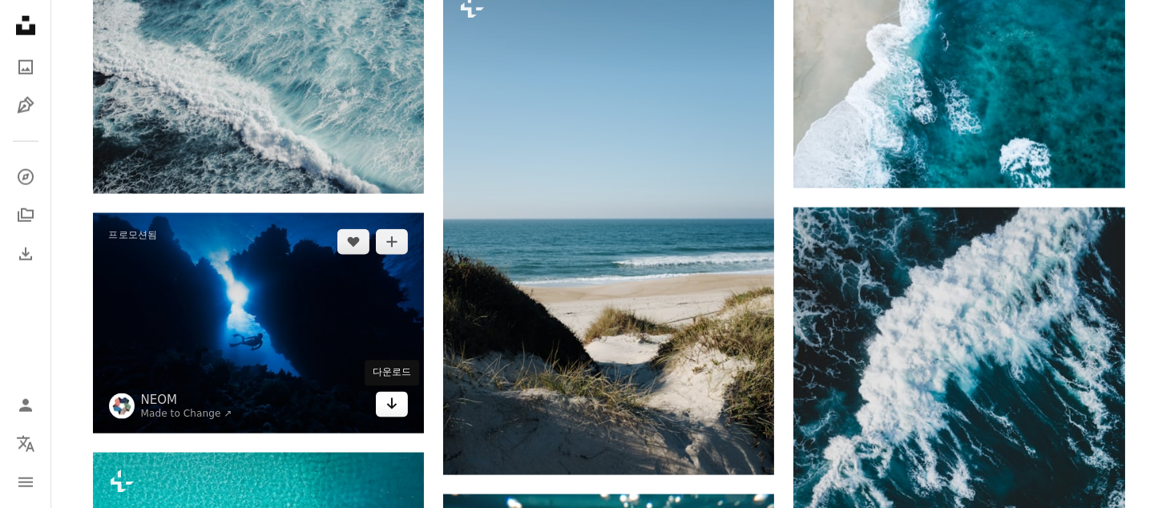
click at [389, 402] on icon "Arrow pointing down" at bounding box center [392, 403] width 13 height 19
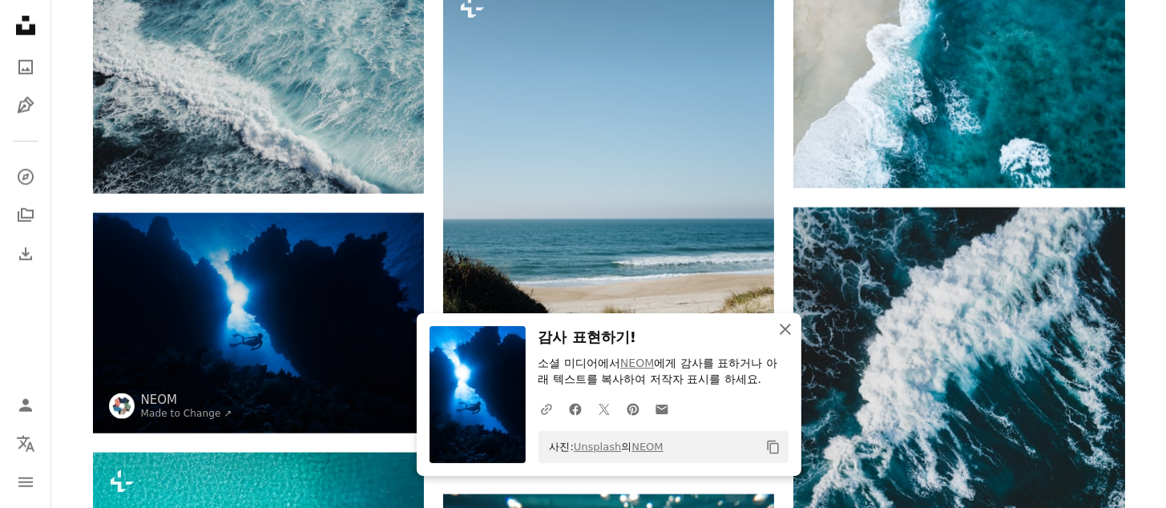
click at [785, 329] on icon "button" at bounding box center [785, 329] width 11 height 11
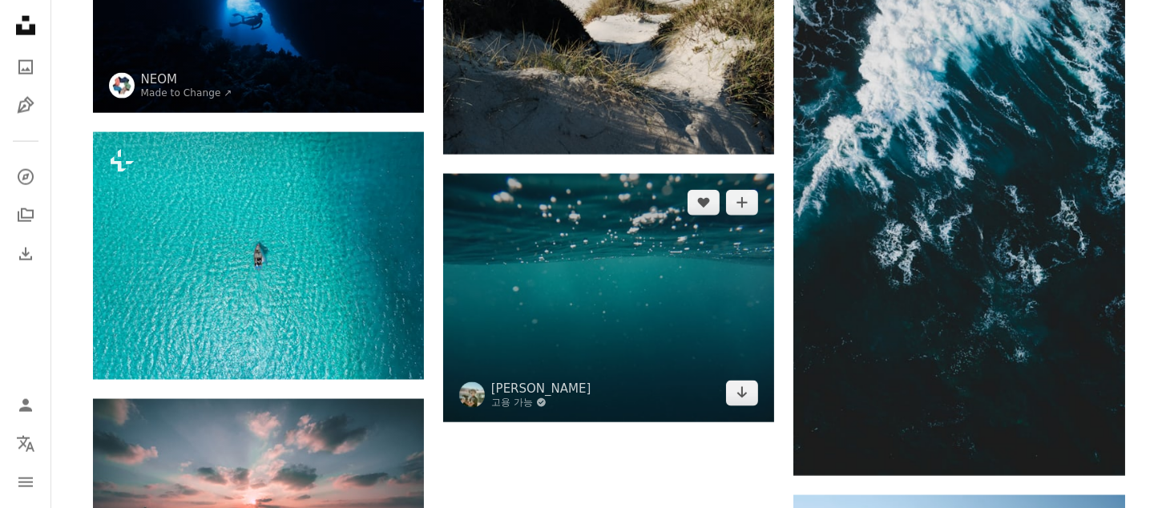
scroll to position [2565, 0]
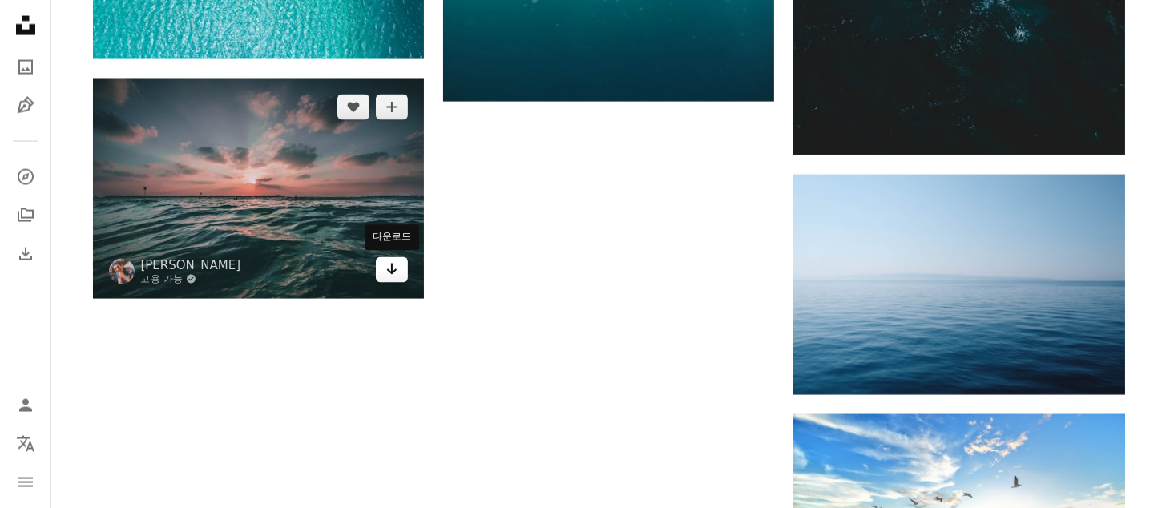
click at [386, 277] on icon "Arrow pointing down" at bounding box center [392, 269] width 13 height 19
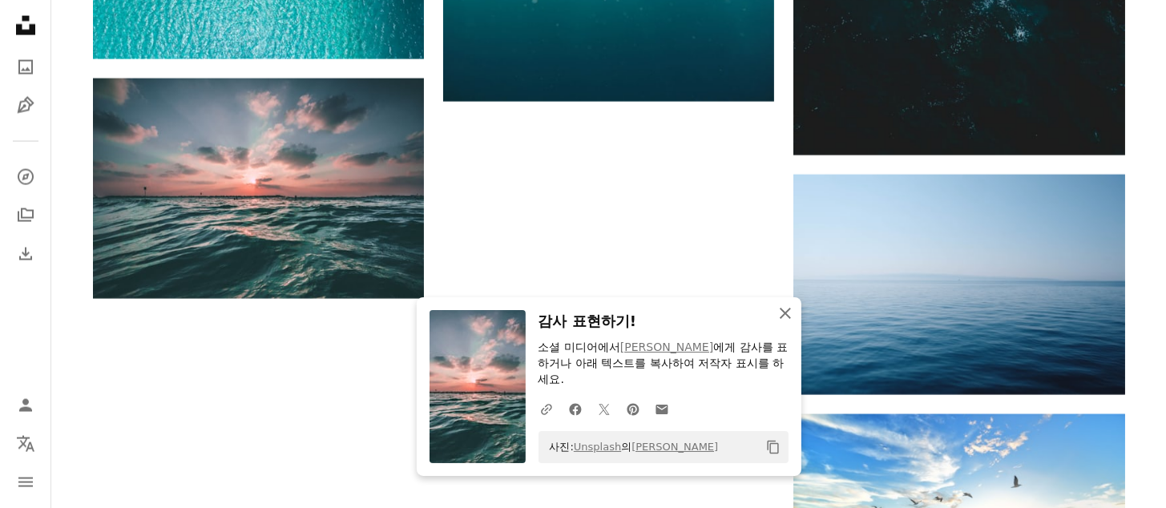
click at [787, 315] on icon "button" at bounding box center [785, 313] width 11 height 11
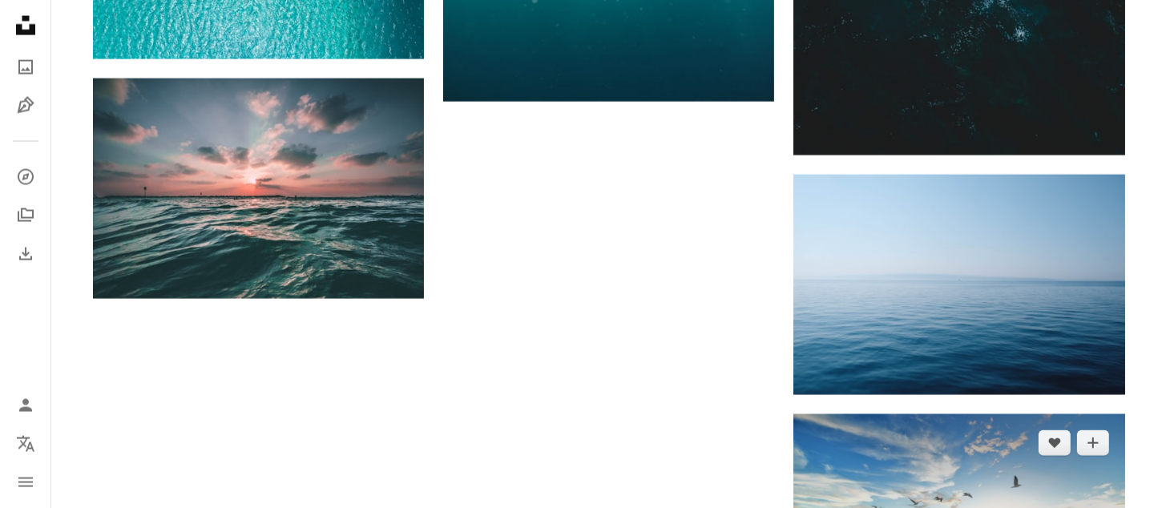
scroll to position [2885, 0]
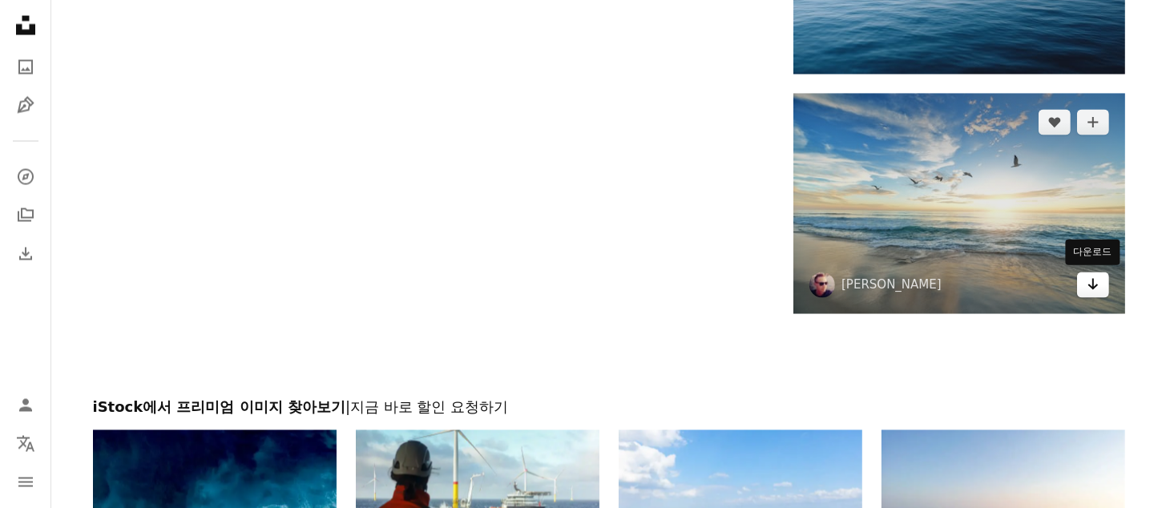
click at [1096, 295] on link "Arrow pointing down" at bounding box center [1093, 286] width 32 height 26
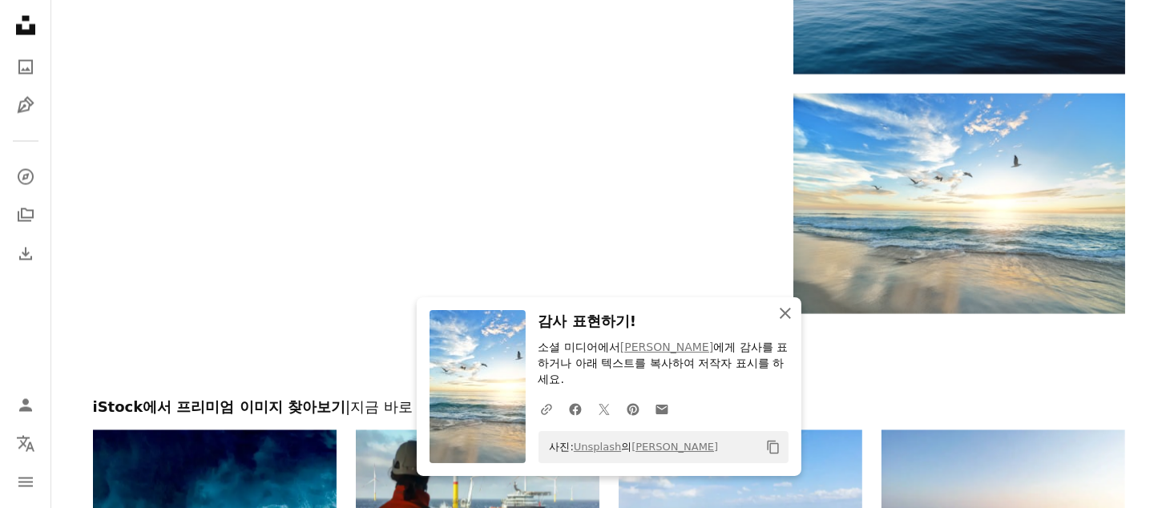
click at [789, 310] on icon "An X shape" at bounding box center [785, 313] width 19 height 19
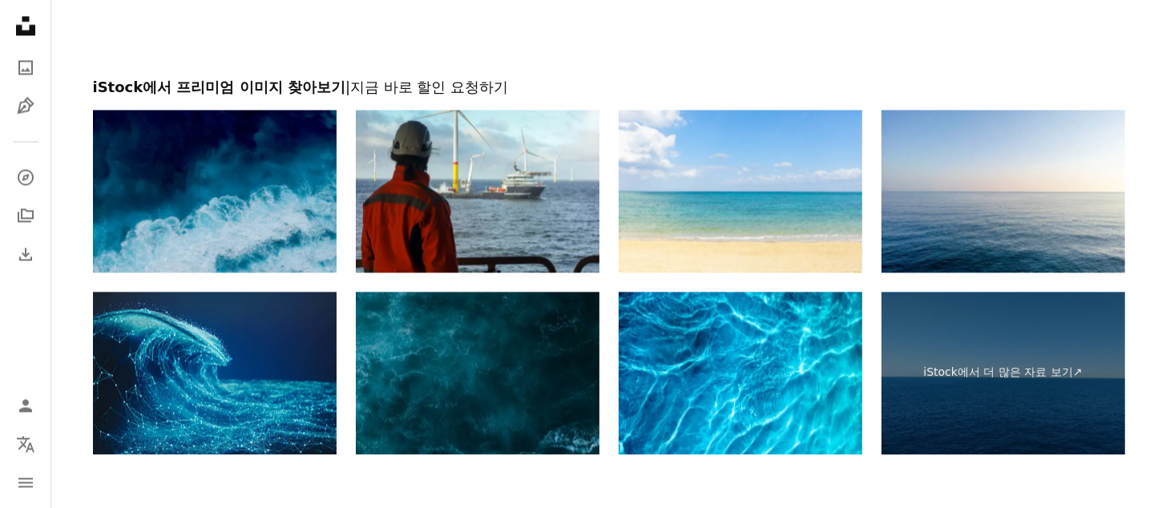
scroll to position [3450, 0]
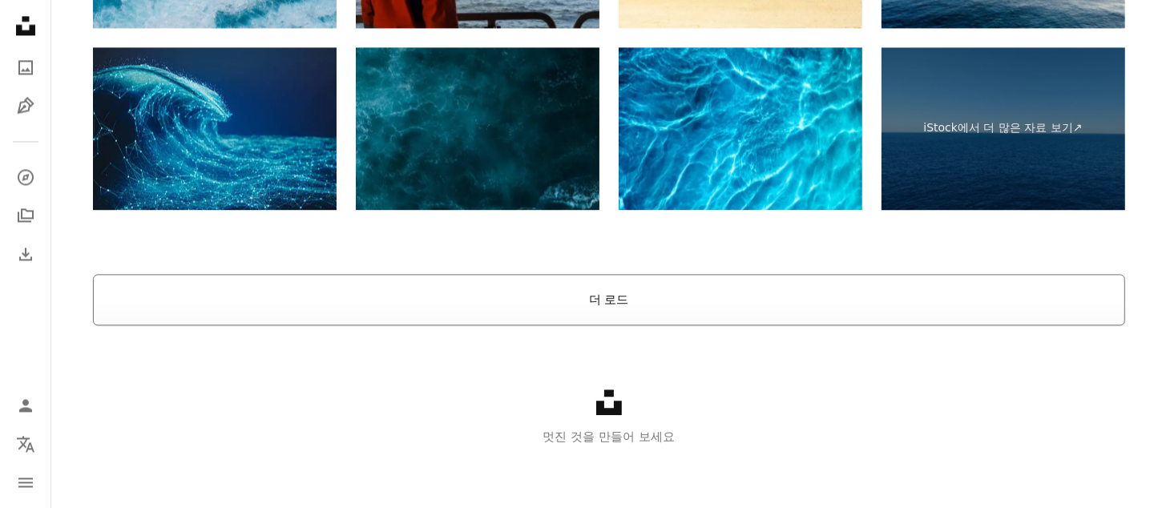
click at [609, 304] on button "더 로드" at bounding box center [609, 299] width 1032 height 51
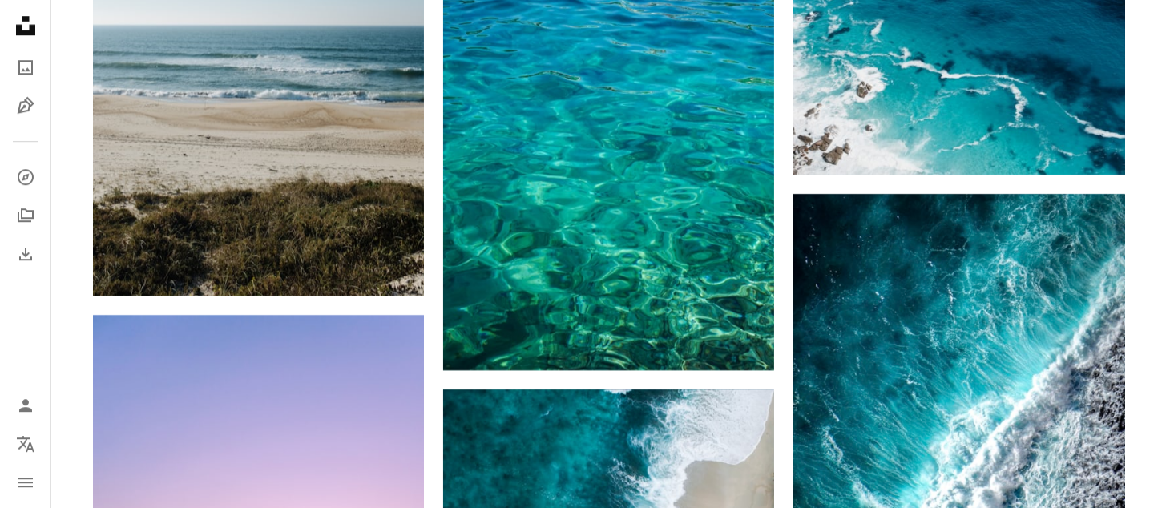
scroll to position [4850, 0]
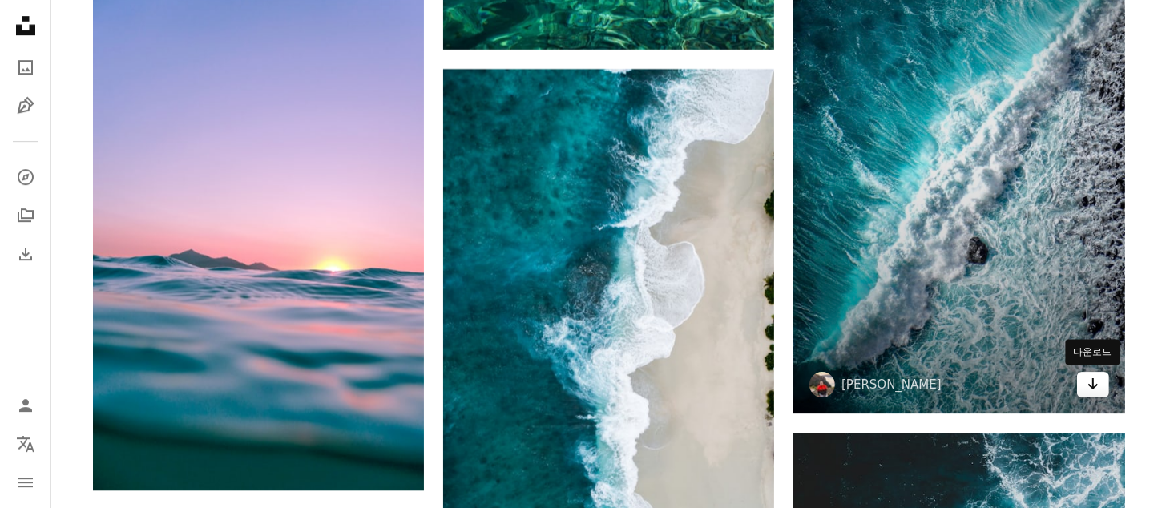
click at [1099, 385] on icon "Arrow pointing down" at bounding box center [1093, 383] width 13 height 19
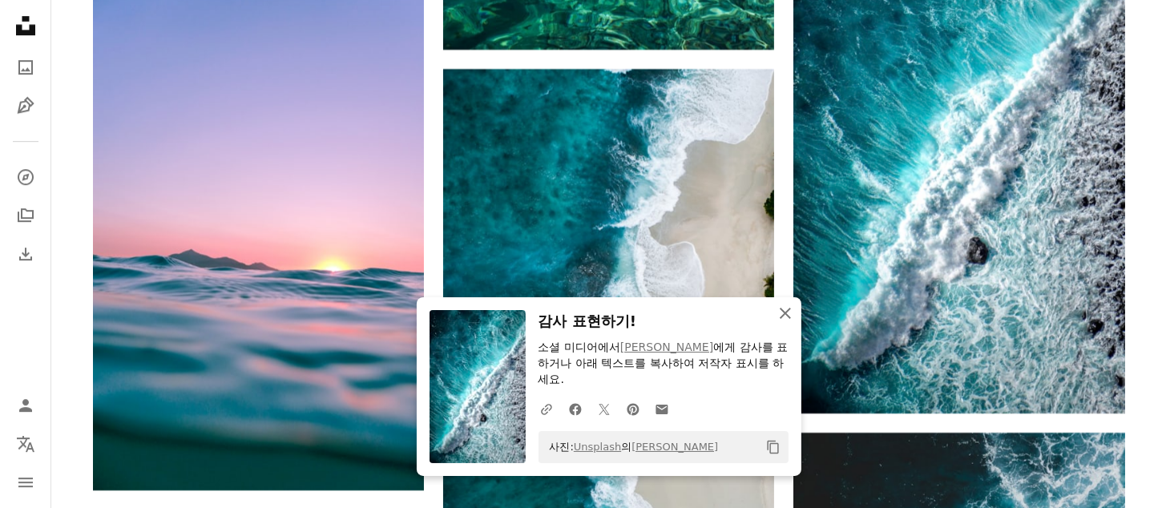
click at [785, 318] on icon "An X shape" at bounding box center [785, 313] width 19 height 19
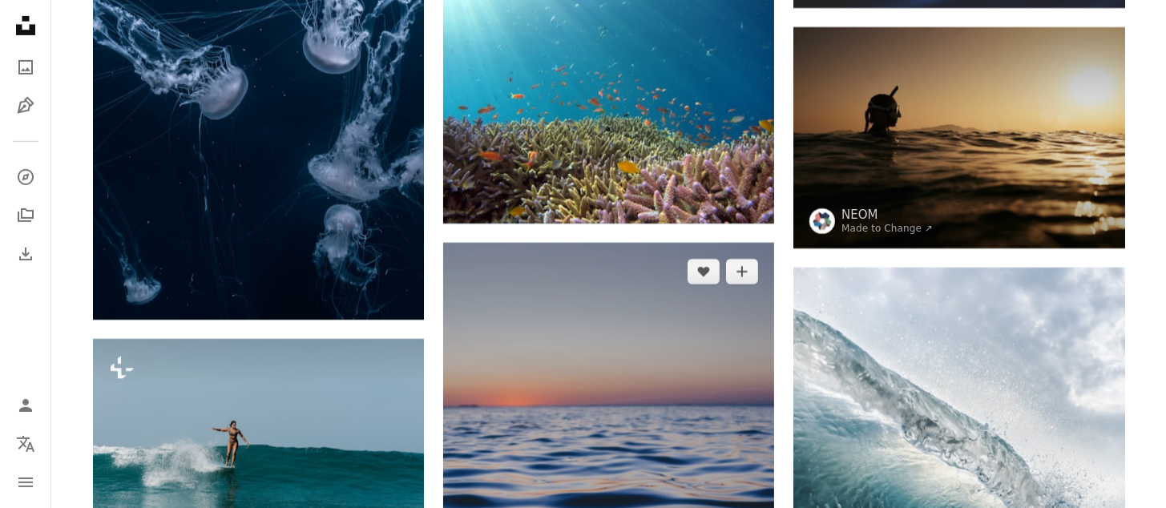
scroll to position [6132, 0]
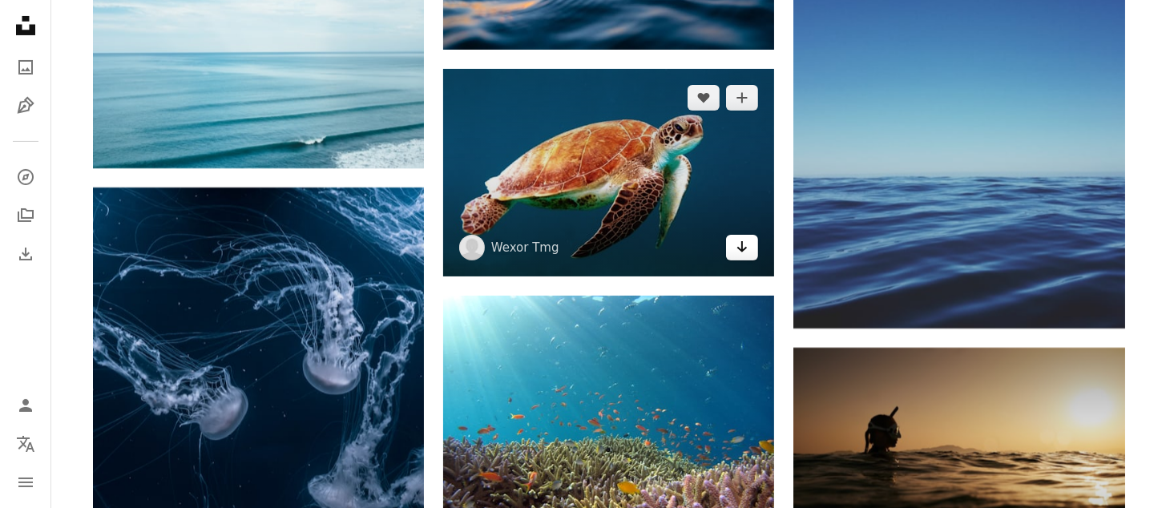
click at [749, 253] on link "Arrow pointing down" at bounding box center [742, 248] width 32 height 26
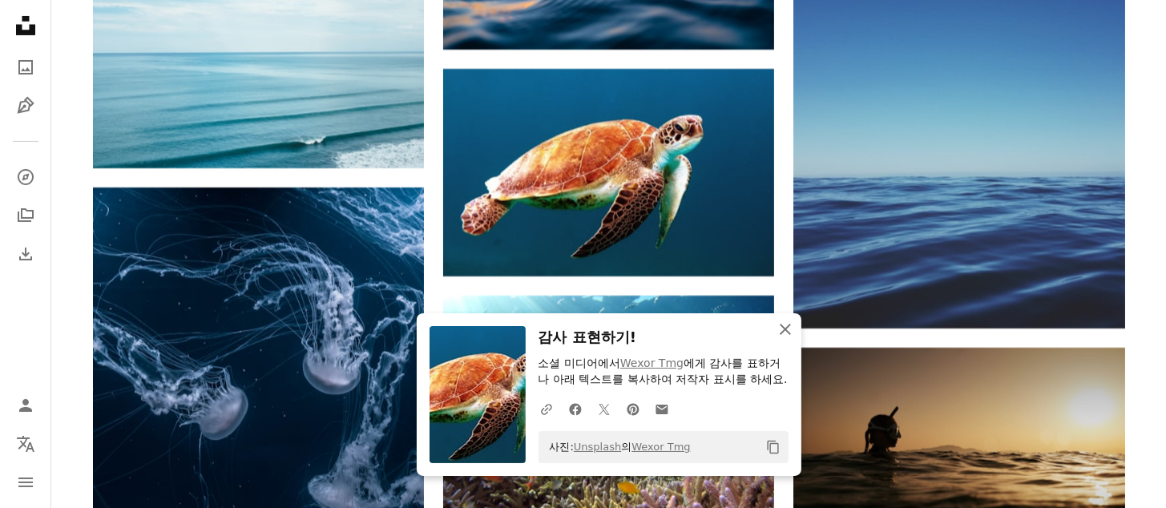
click at [786, 324] on icon "button" at bounding box center [785, 329] width 11 height 11
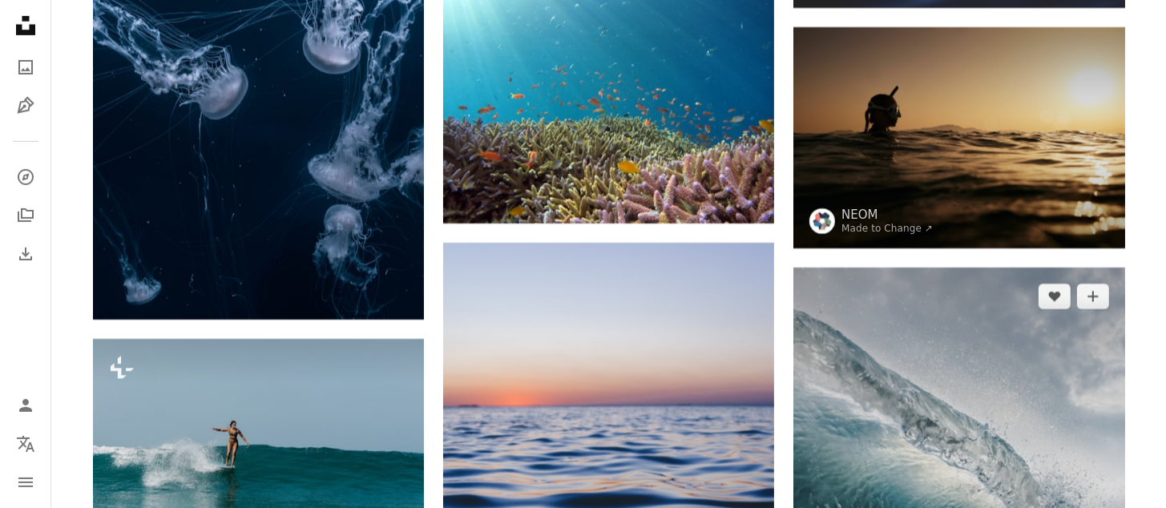
scroll to position [6773, 0]
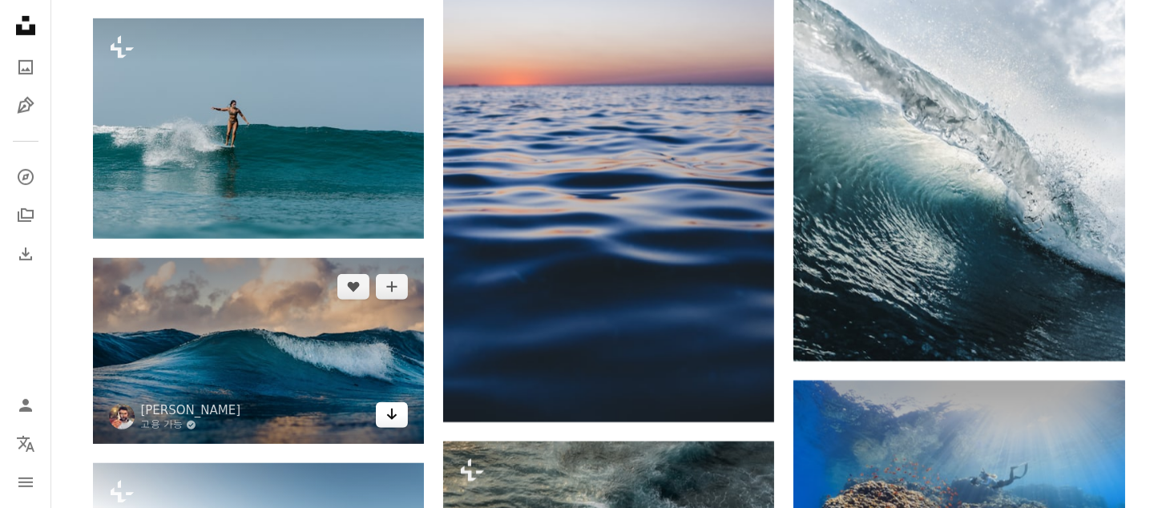
click at [397, 418] on icon "Arrow pointing down" at bounding box center [392, 414] width 13 height 19
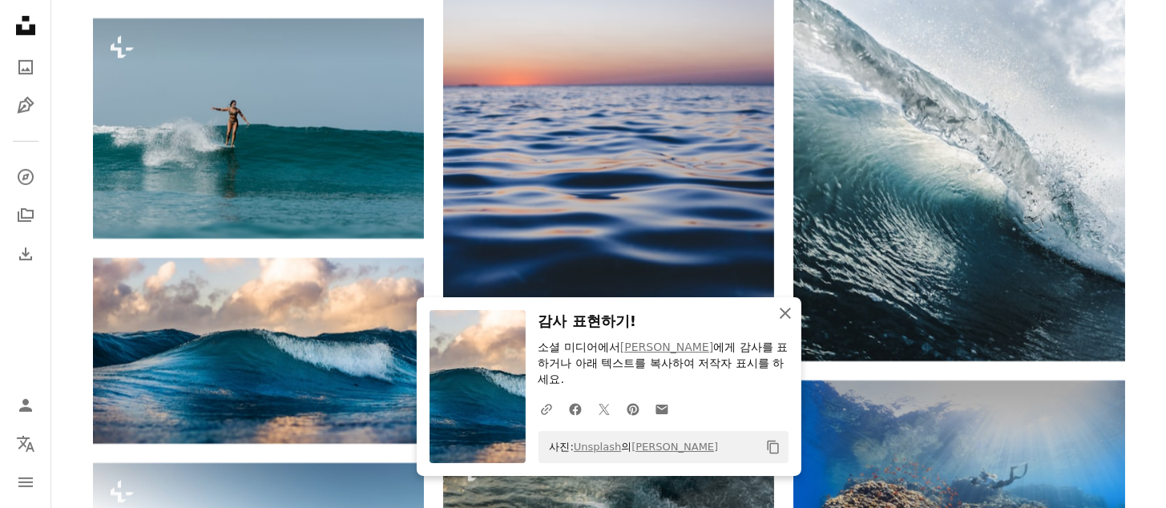
click at [788, 315] on icon "An X shape" at bounding box center [785, 313] width 19 height 19
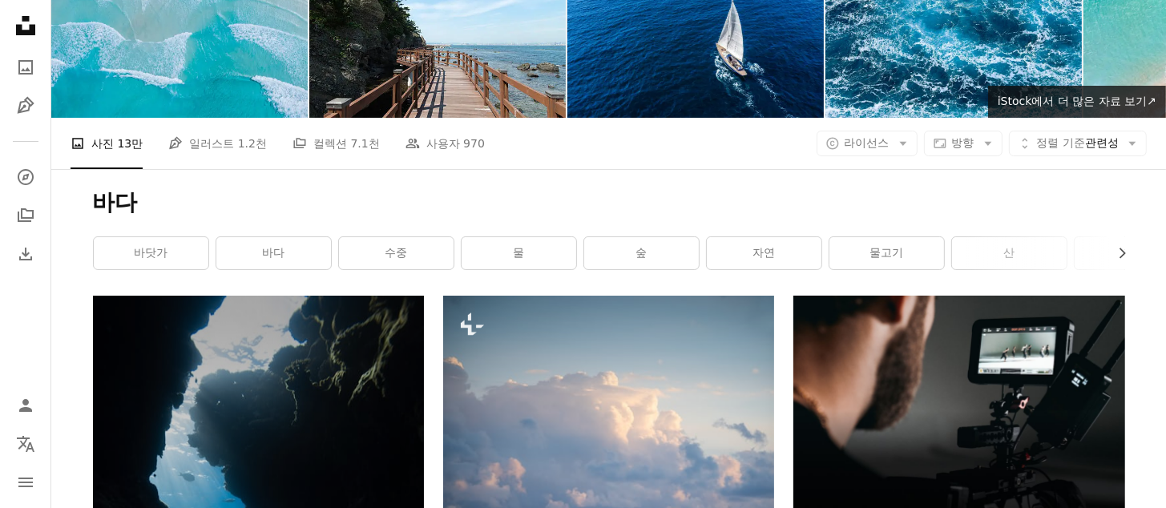
scroll to position [0, 0]
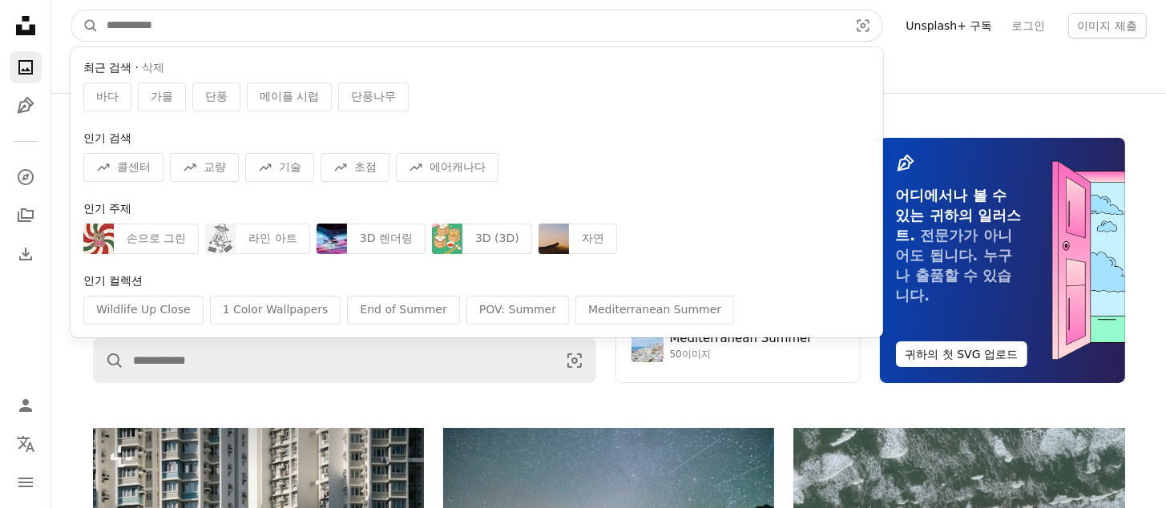
click at [163, 28] on input "사이트 전체에서 이미지 찾기" at bounding box center [471, 25] width 745 height 30
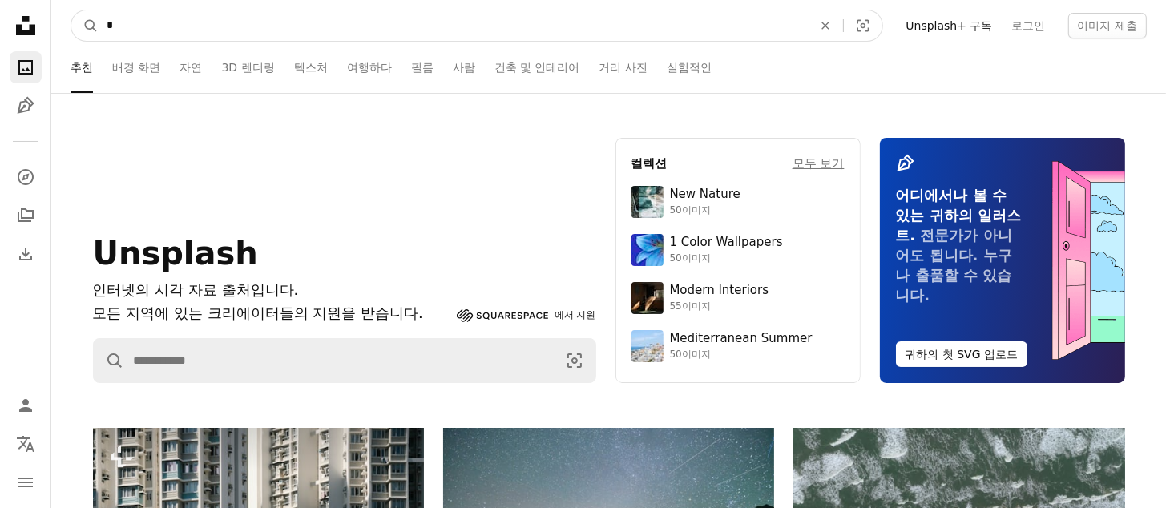
type input "*"
click button "A magnifying glass" at bounding box center [84, 25] width 27 height 30
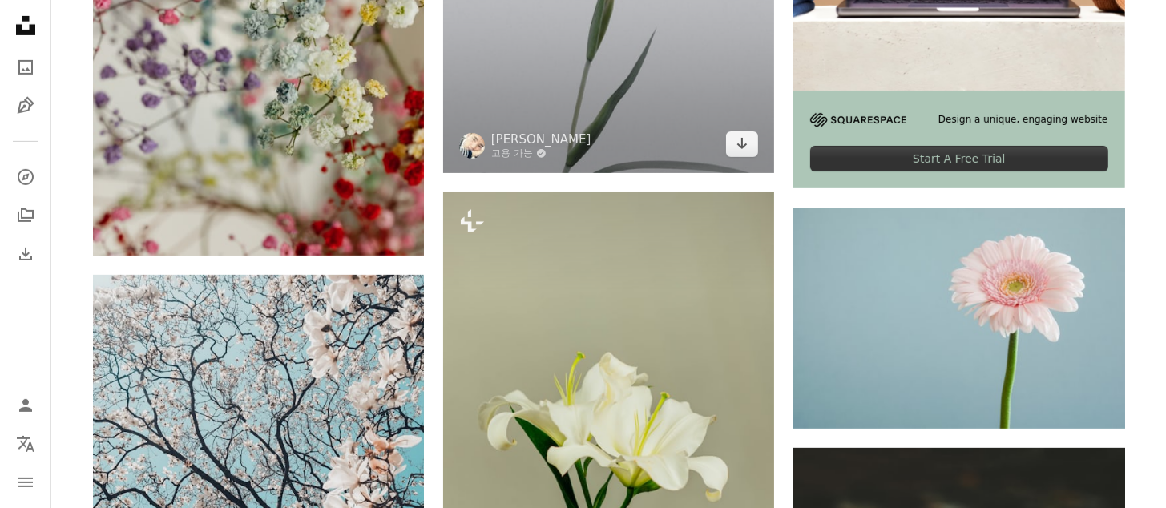
scroll to position [321, 0]
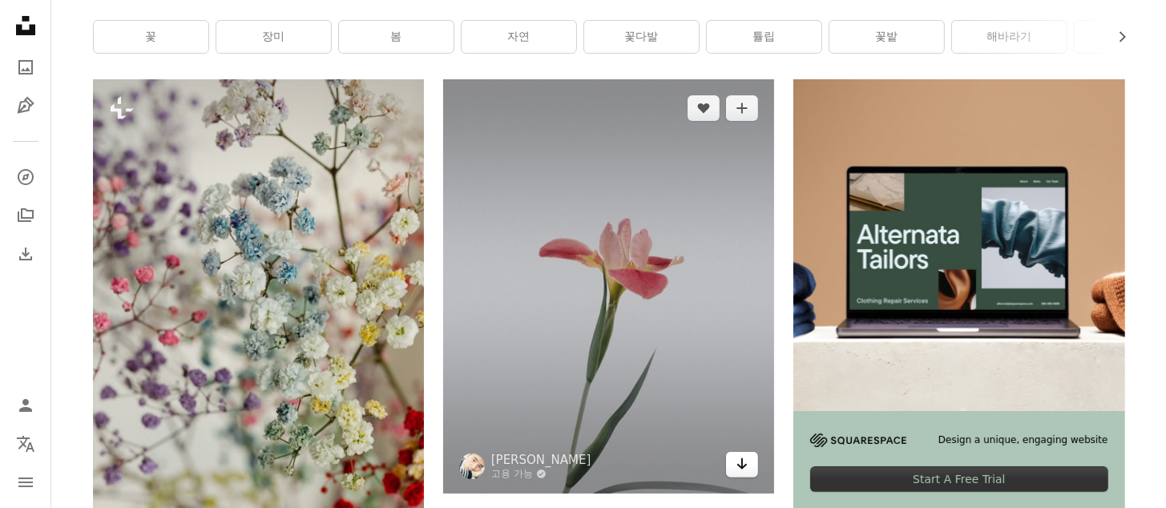
click at [734, 462] on link "Arrow pointing down" at bounding box center [742, 465] width 32 height 26
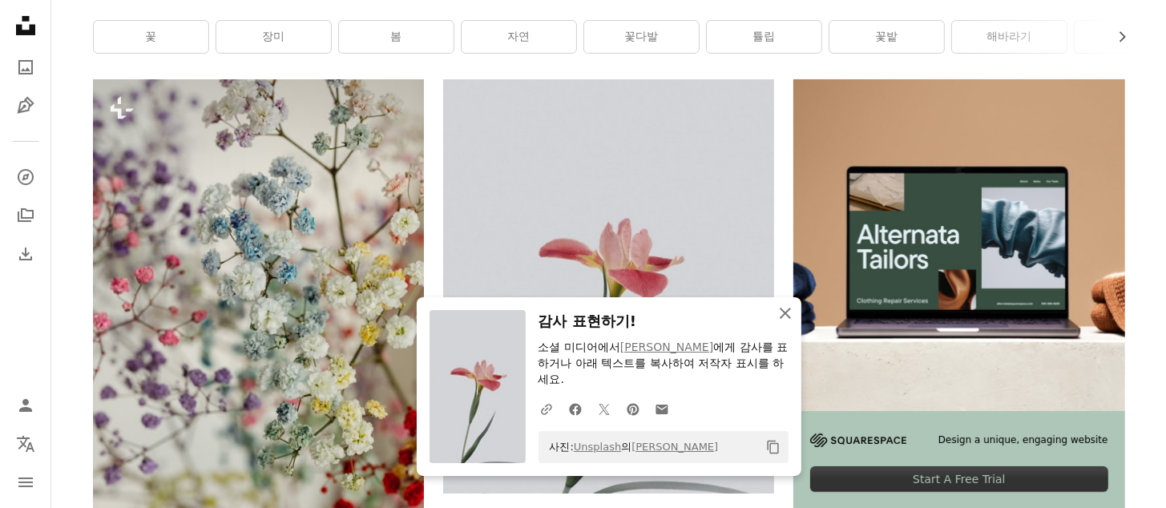
click at [785, 319] on icon "An X shape" at bounding box center [785, 313] width 19 height 19
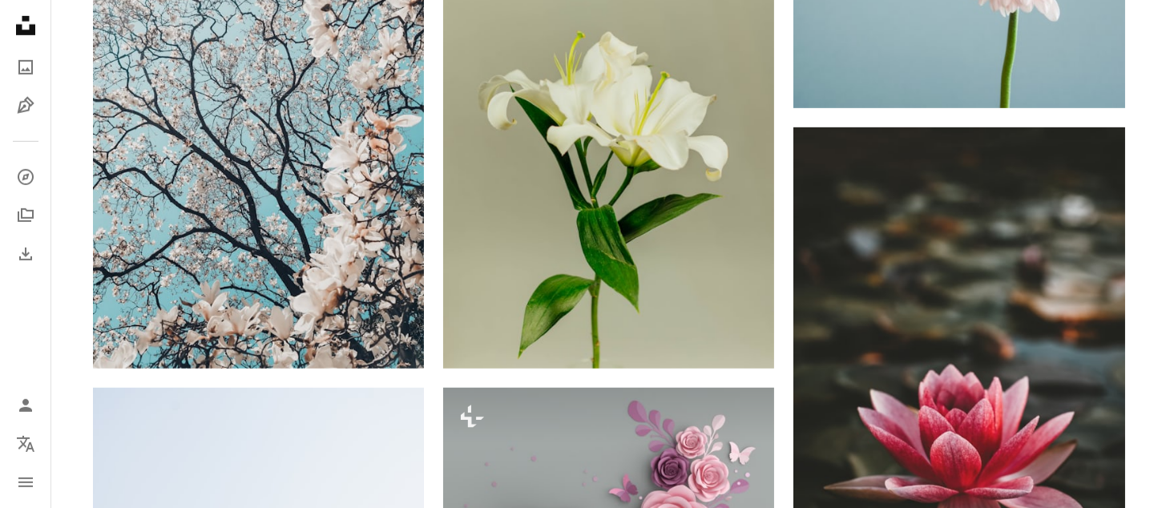
scroll to position [1282, 0]
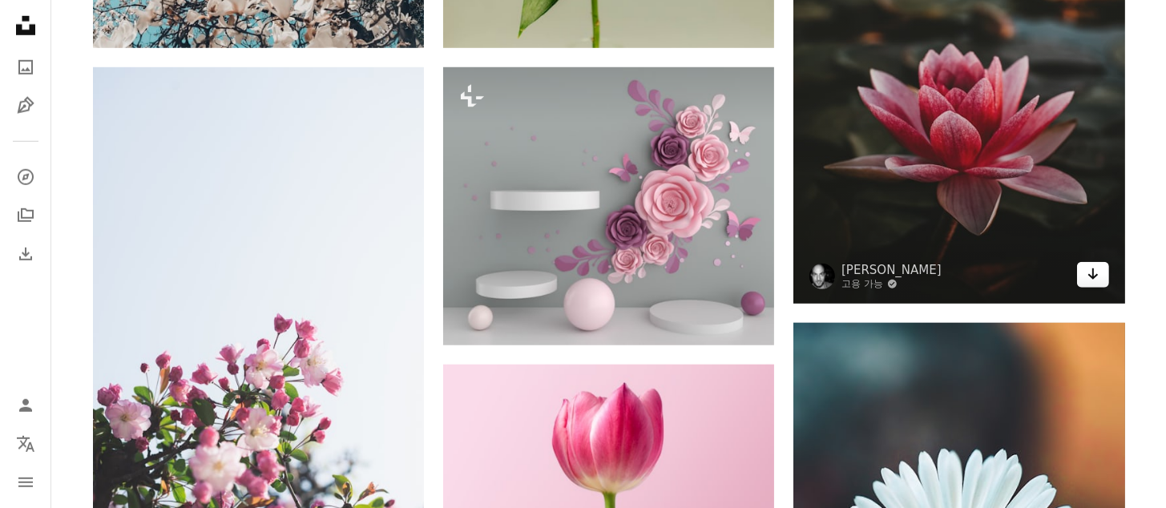
click at [1096, 273] on icon "Arrow pointing down" at bounding box center [1093, 273] width 13 height 19
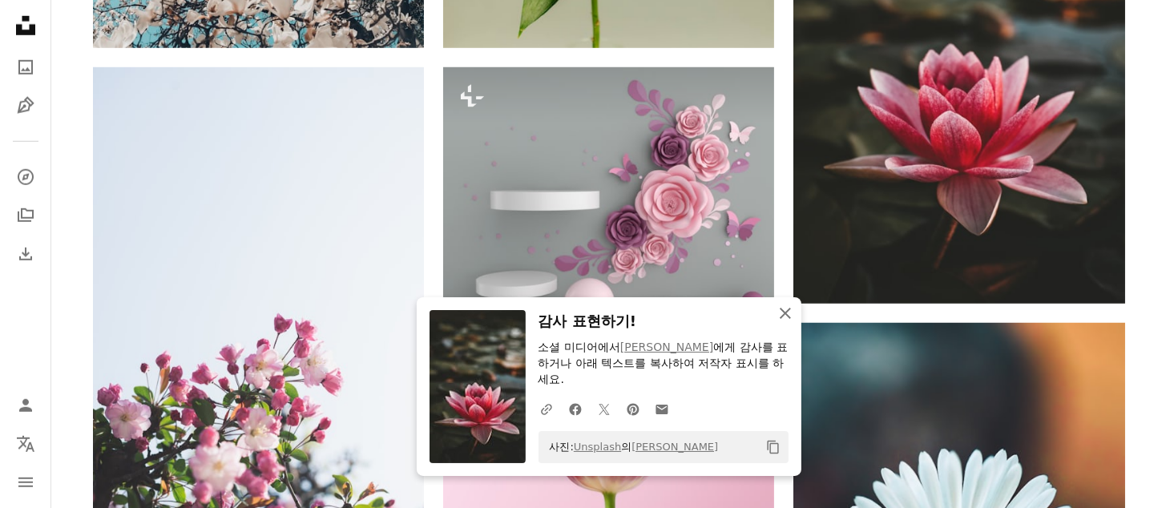
click at [789, 323] on icon "An X shape" at bounding box center [785, 313] width 19 height 19
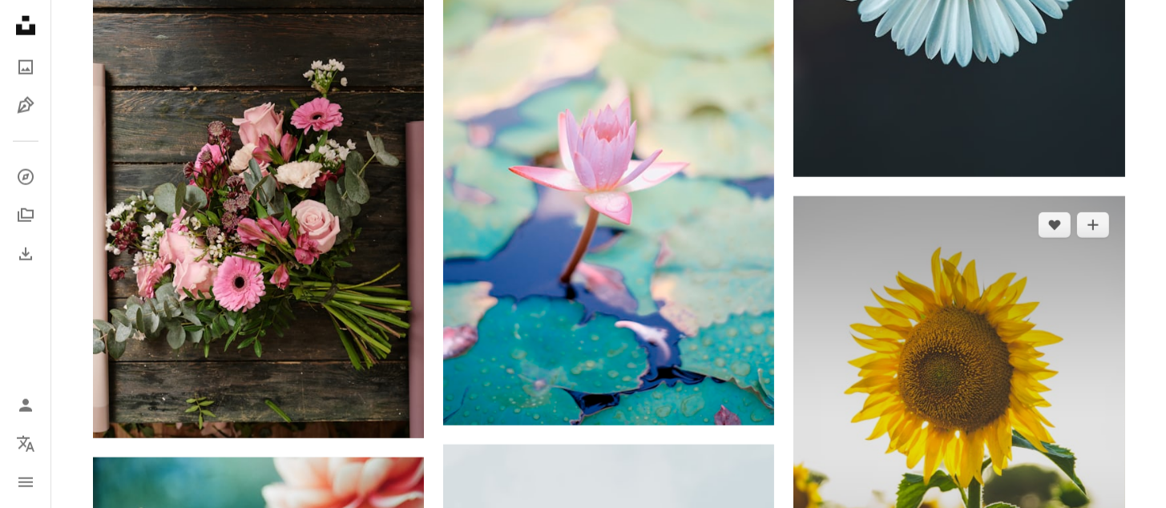
scroll to position [2244, 0]
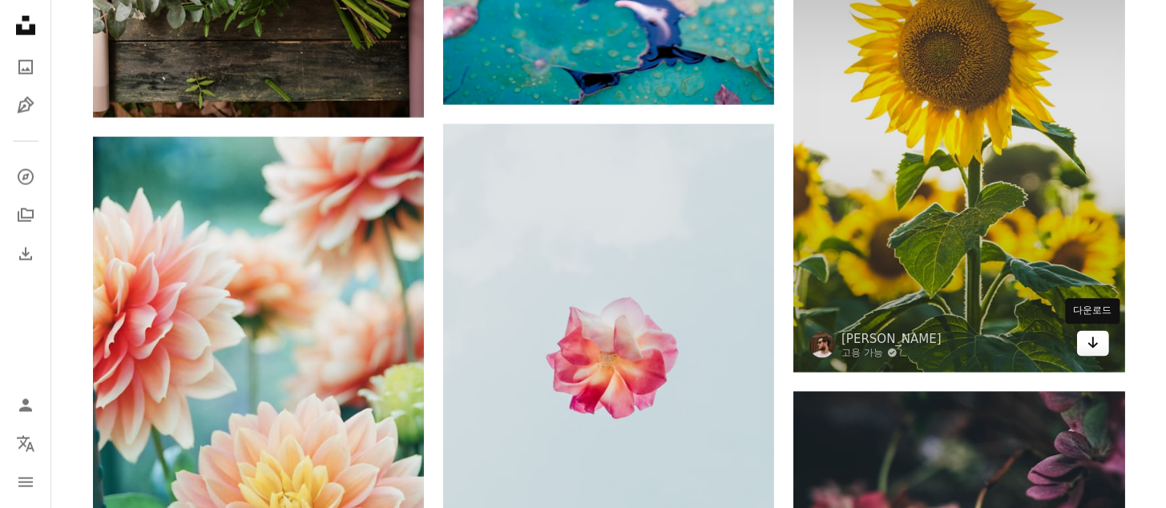
click at [1088, 344] on icon "Arrow pointing down" at bounding box center [1093, 342] width 13 height 19
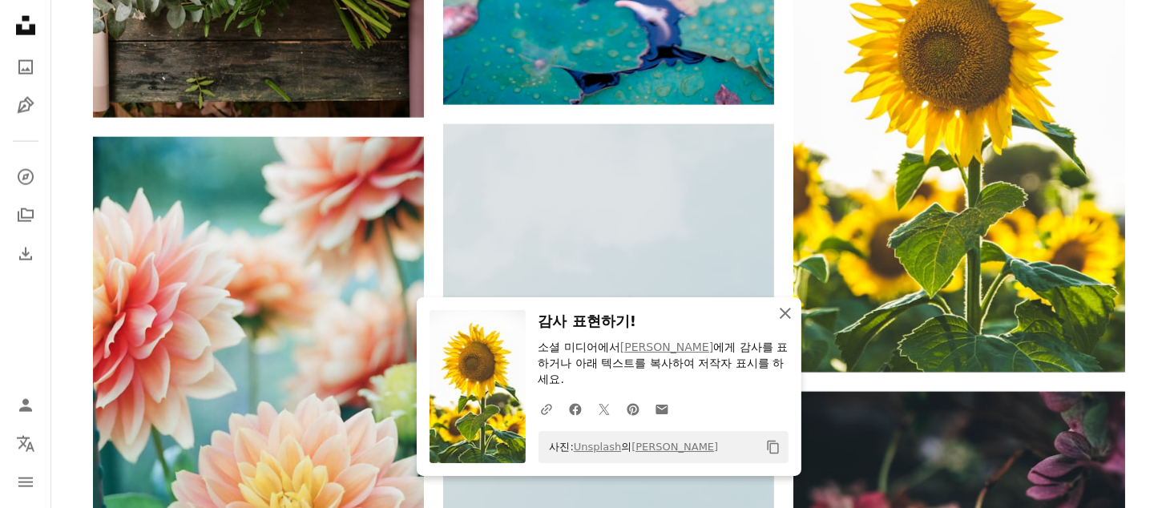
click at [788, 315] on icon "An X shape" at bounding box center [785, 313] width 19 height 19
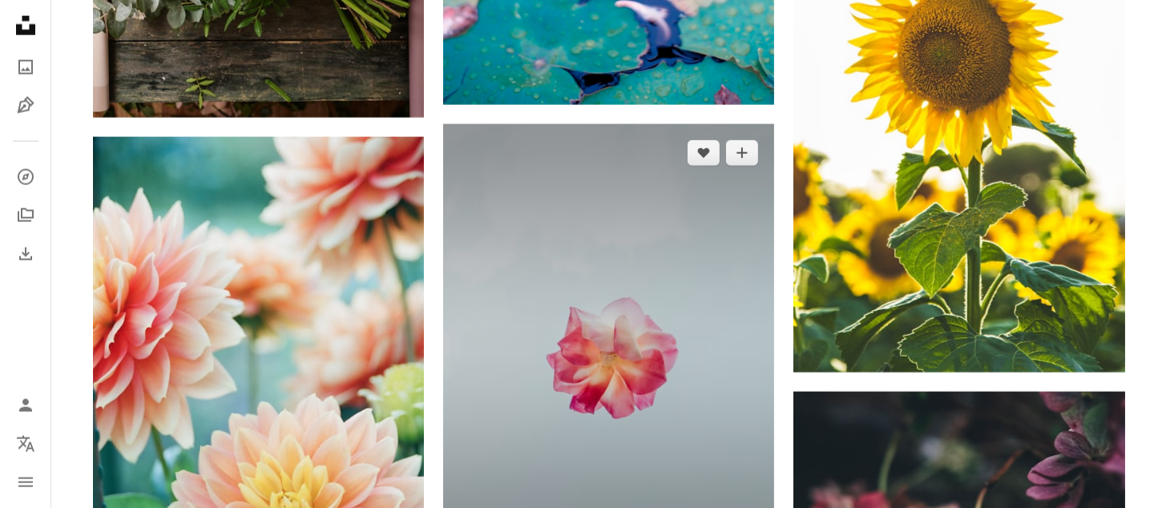
scroll to position [2565, 0]
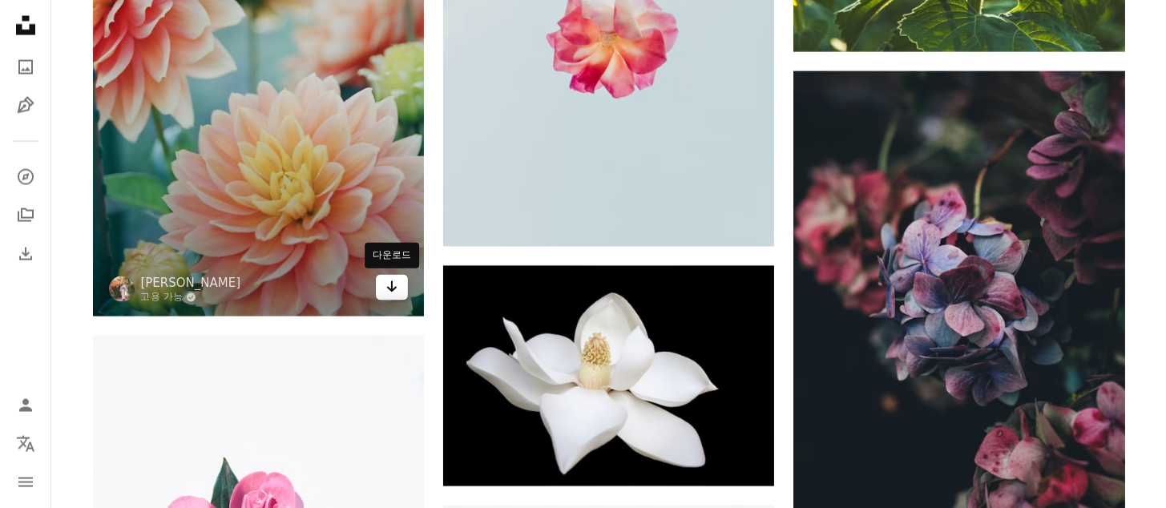
click at [386, 293] on icon "Arrow pointing down" at bounding box center [392, 286] width 13 height 19
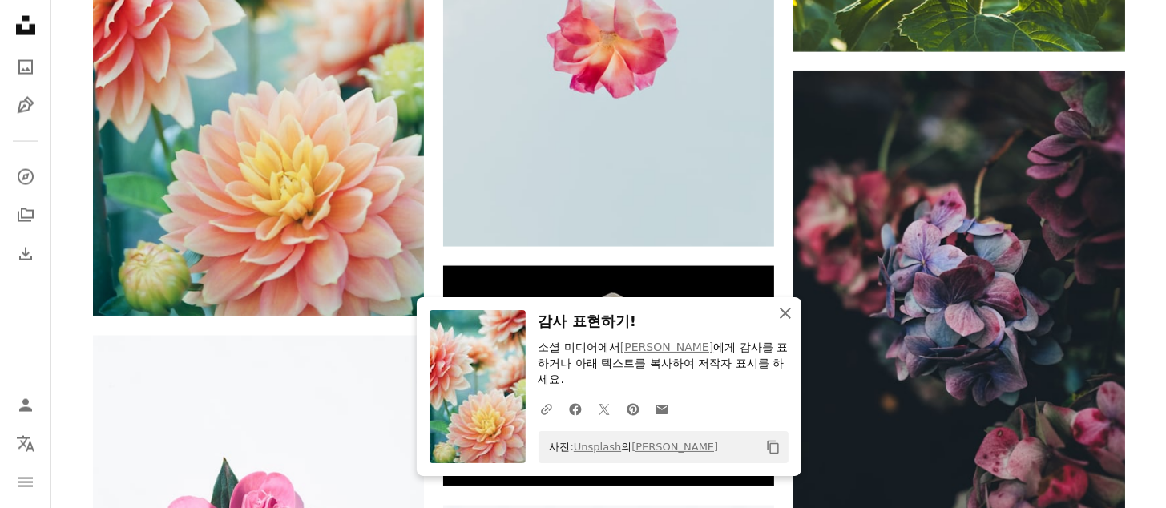
click at [781, 323] on icon "An X shape" at bounding box center [785, 313] width 19 height 19
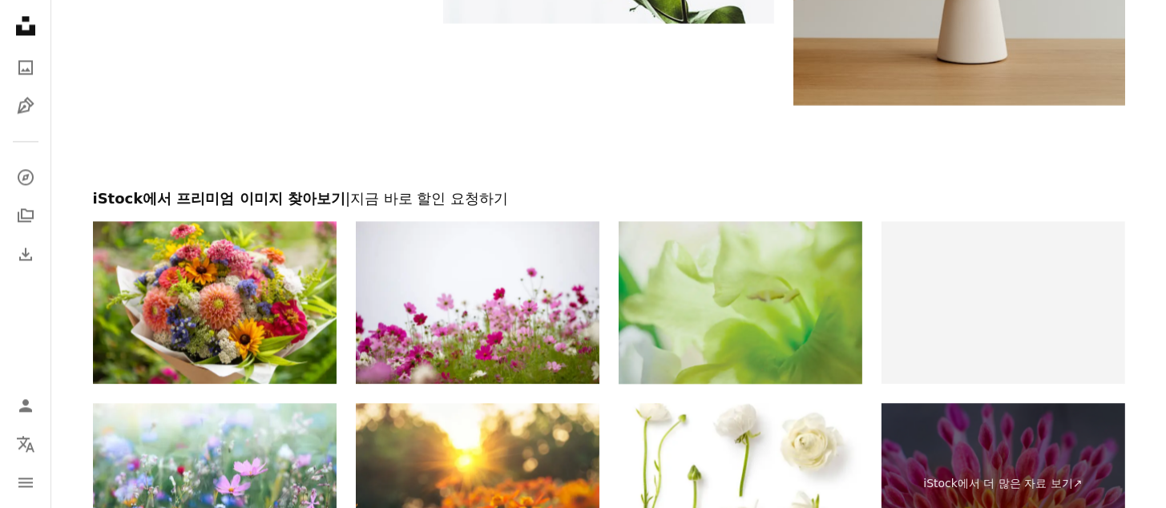
scroll to position [3847, 0]
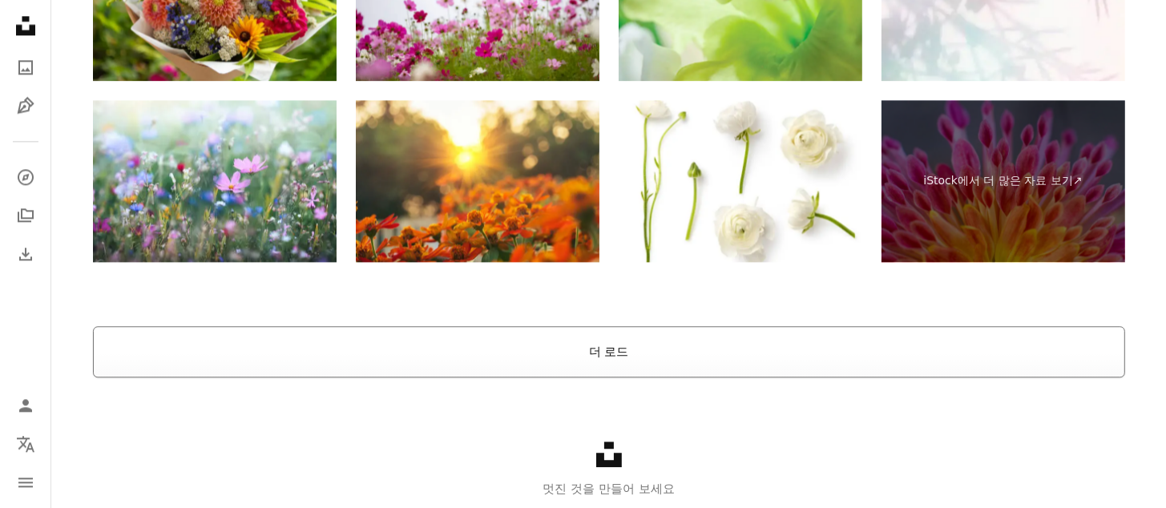
click at [616, 360] on button "더 로드" at bounding box center [609, 351] width 1032 height 51
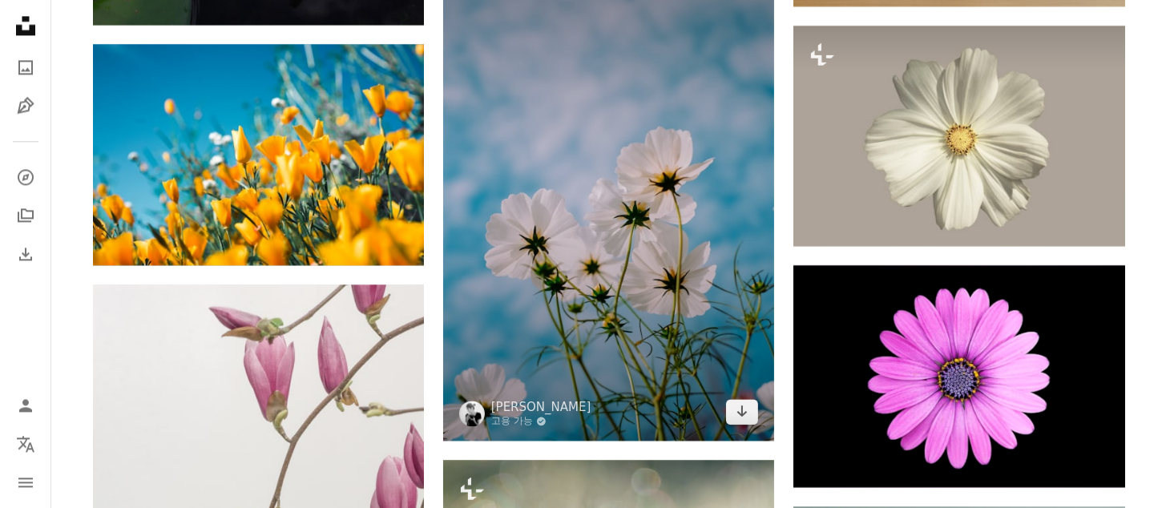
scroll to position [3322, 0]
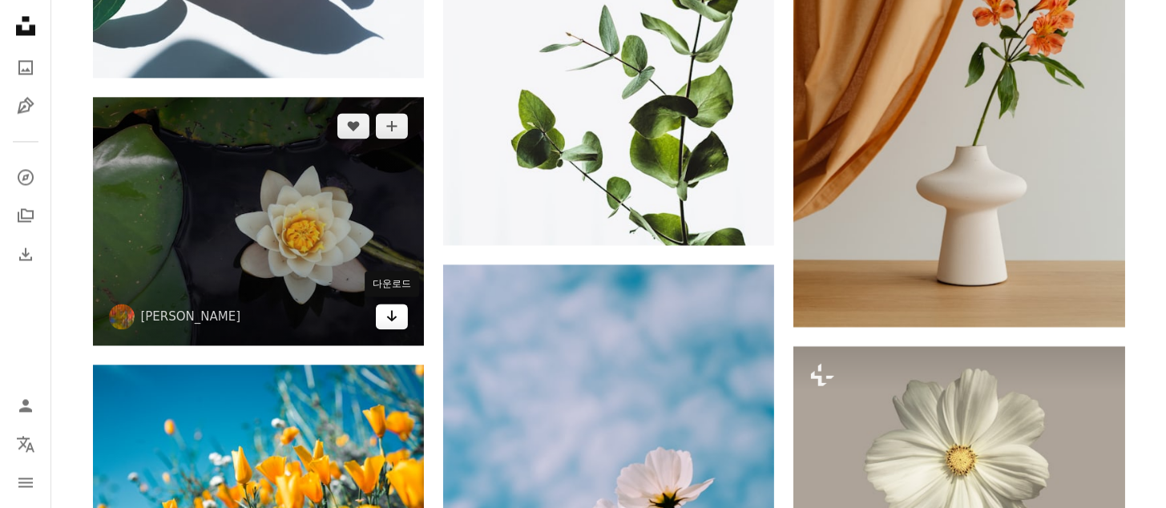
click at [386, 312] on icon "Arrow pointing down" at bounding box center [392, 315] width 13 height 19
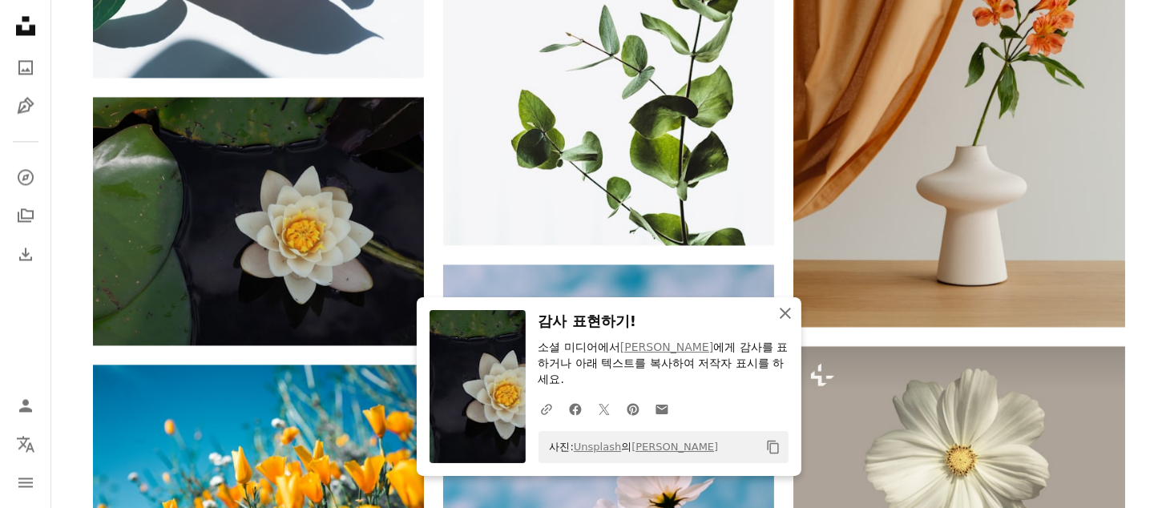
click at [786, 314] on icon "An X shape" at bounding box center [785, 313] width 19 height 19
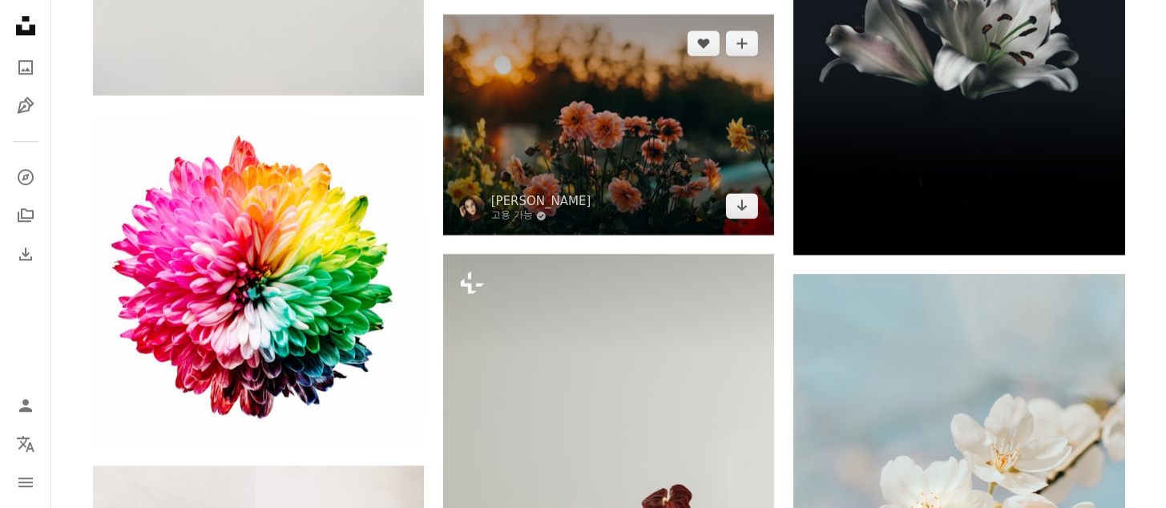
scroll to position [4925, 0]
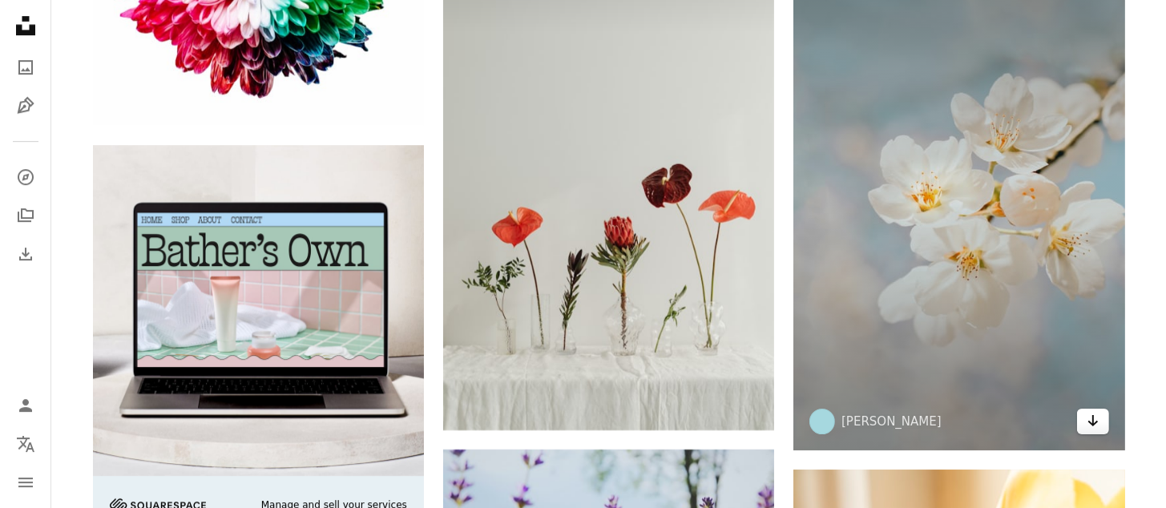
click at [1100, 424] on link "Arrow pointing down" at bounding box center [1093, 422] width 32 height 26
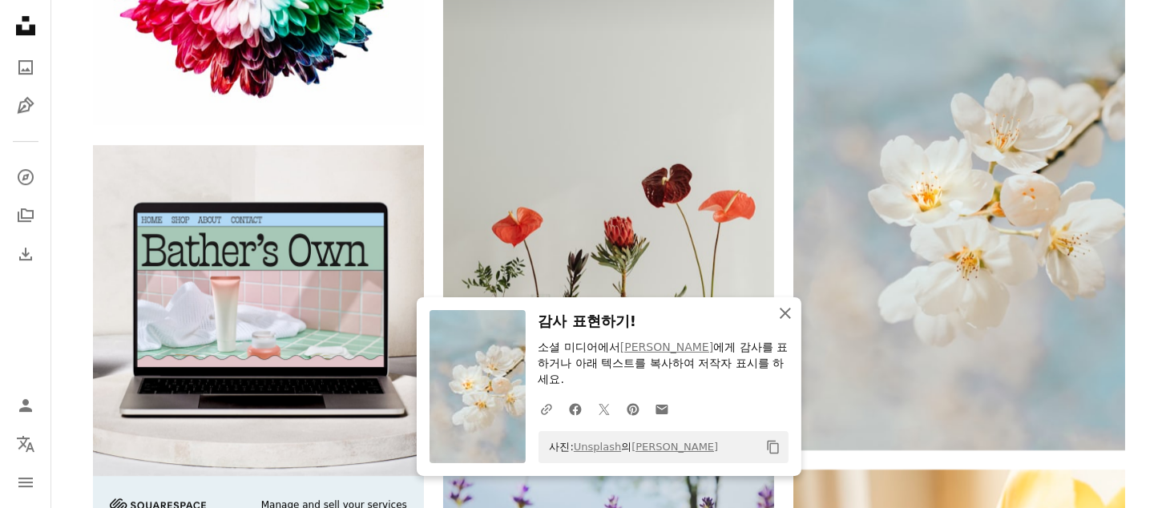
click at [782, 323] on icon "An X shape" at bounding box center [785, 313] width 19 height 19
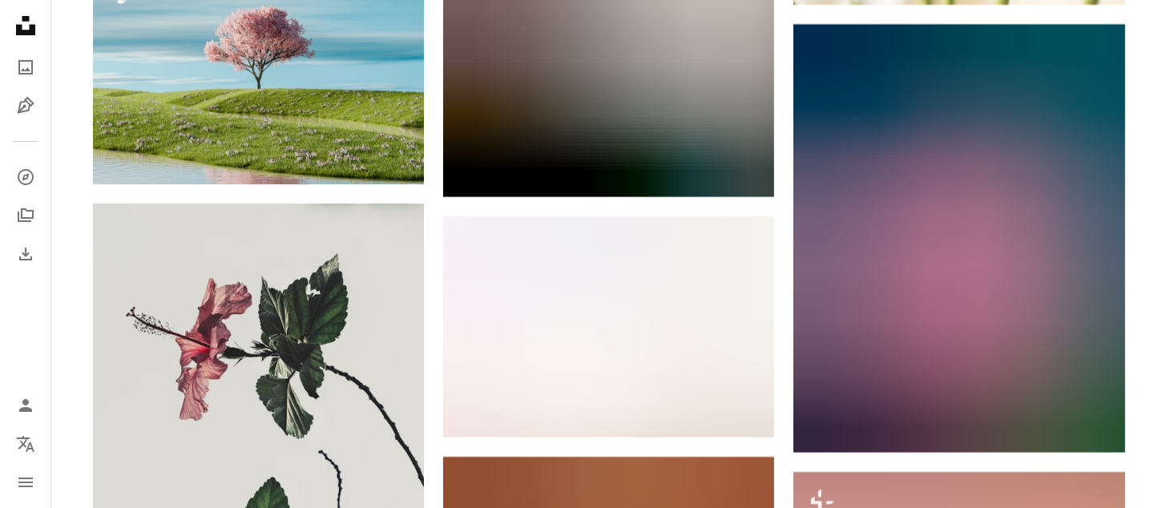
scroll to position [5566, 0]
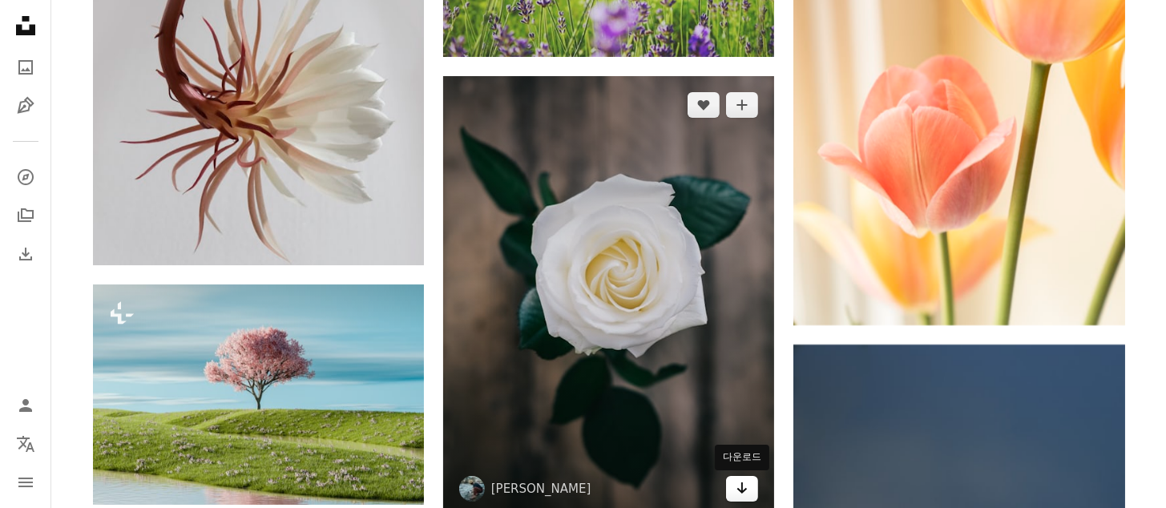
click at [745, 491] on icon "다운로드" at bounding box center [742, 488] width 10 height 11
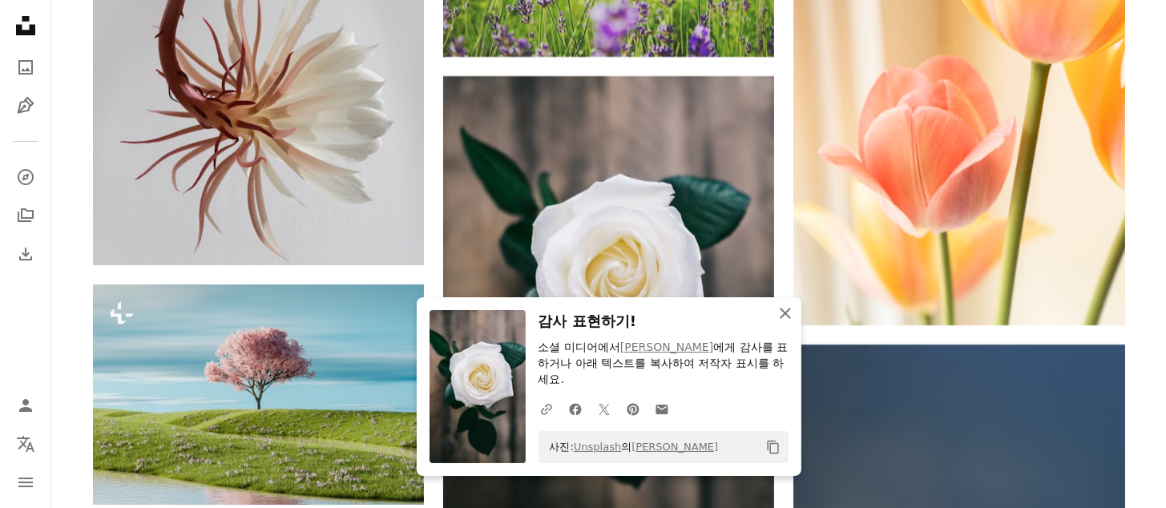
click at [784, 318] on icon "An X shape" at bounding box center [785, 313] width 19 height 19
